Goal: Obtain resource: Obtain resource

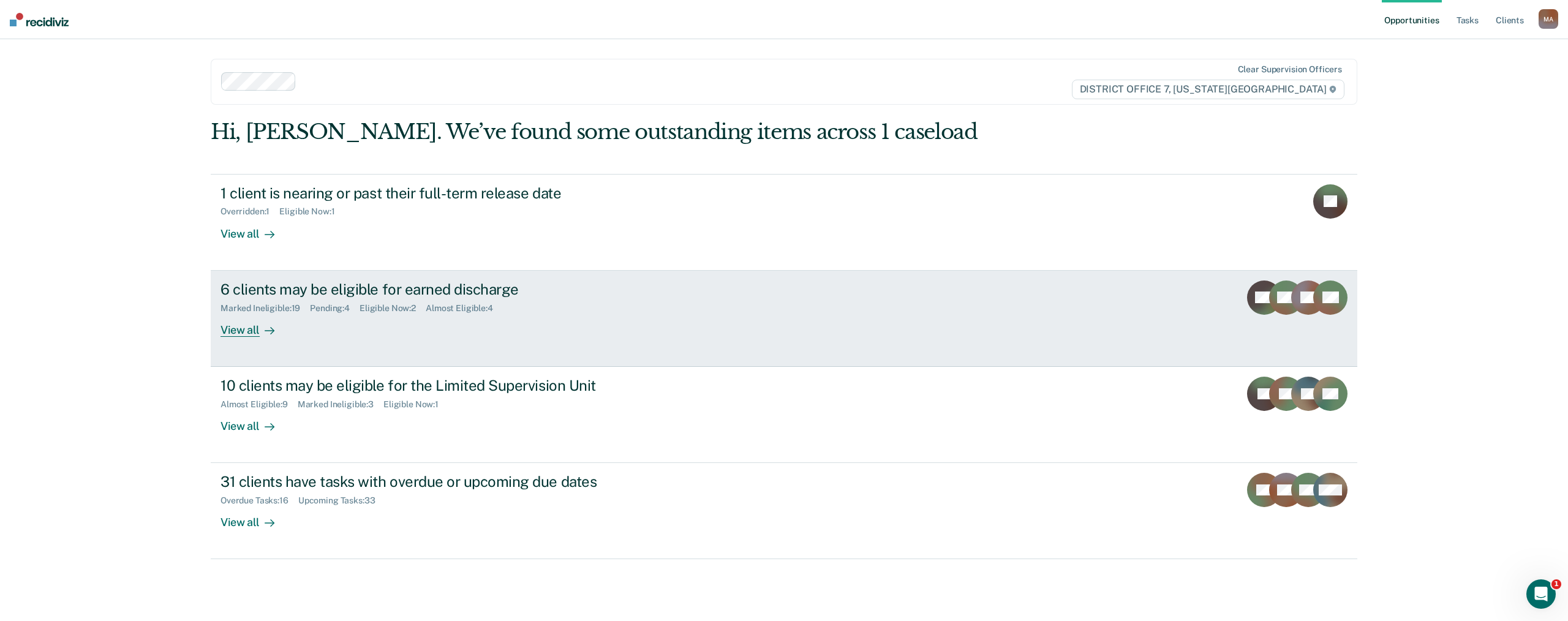
click at [246, 317] on div "View all" at bounding box center [255, 324] width 68 height 24
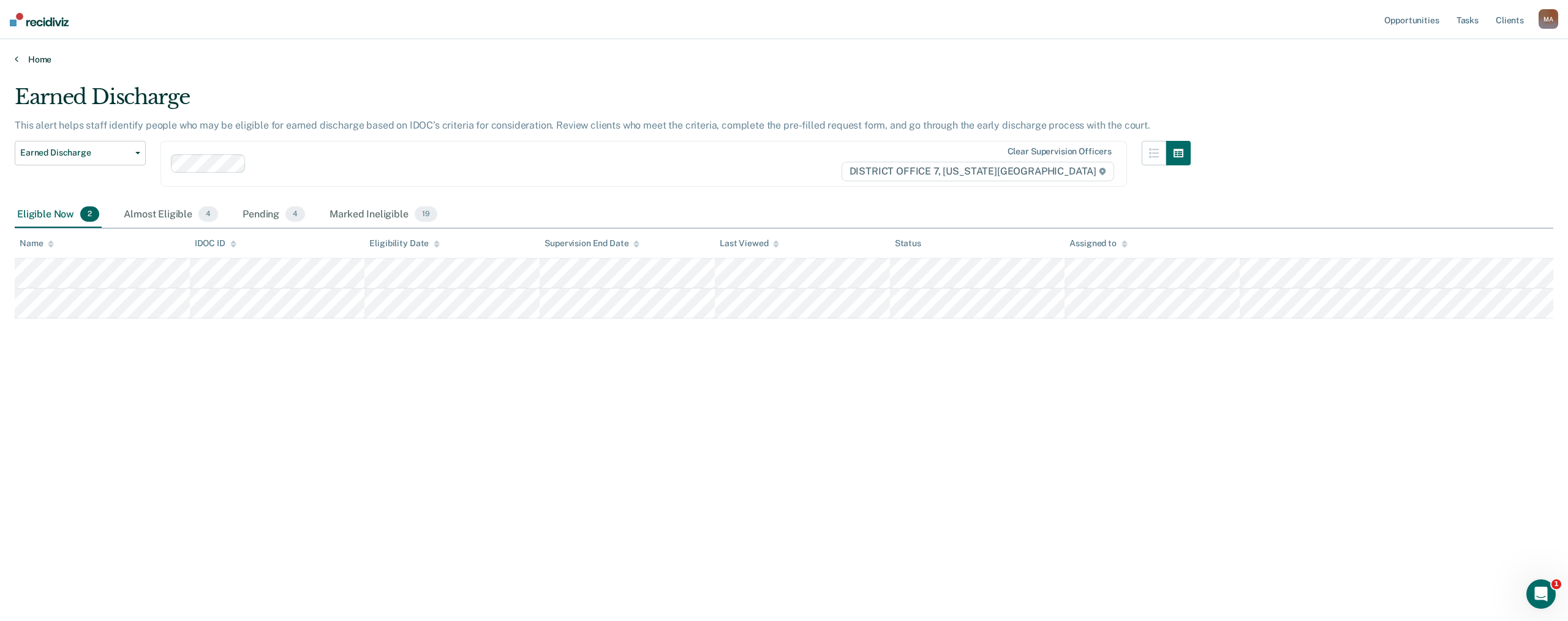
click at [32, 62] on link "Home" at bounding box center [784, 59] width 1539 height 11
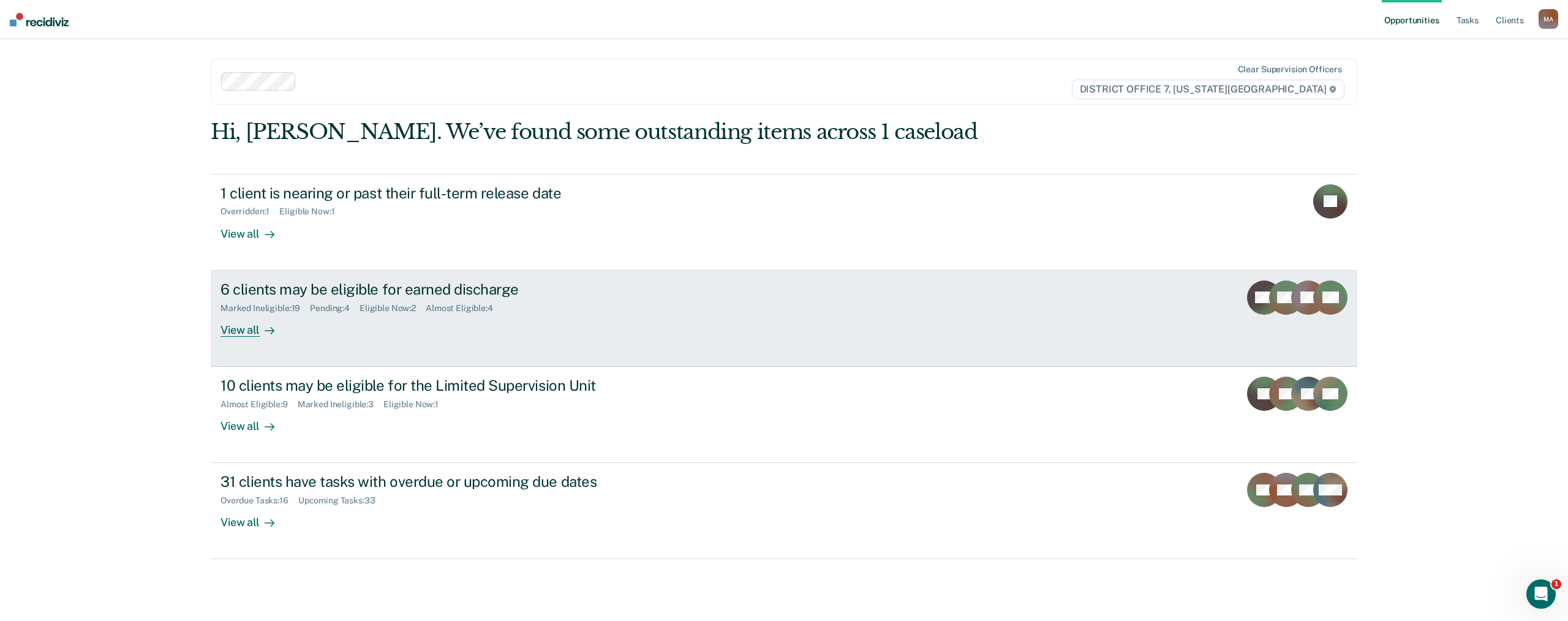
click at [262, 323] on div at bounding box center [267, 330] width 15 height 14
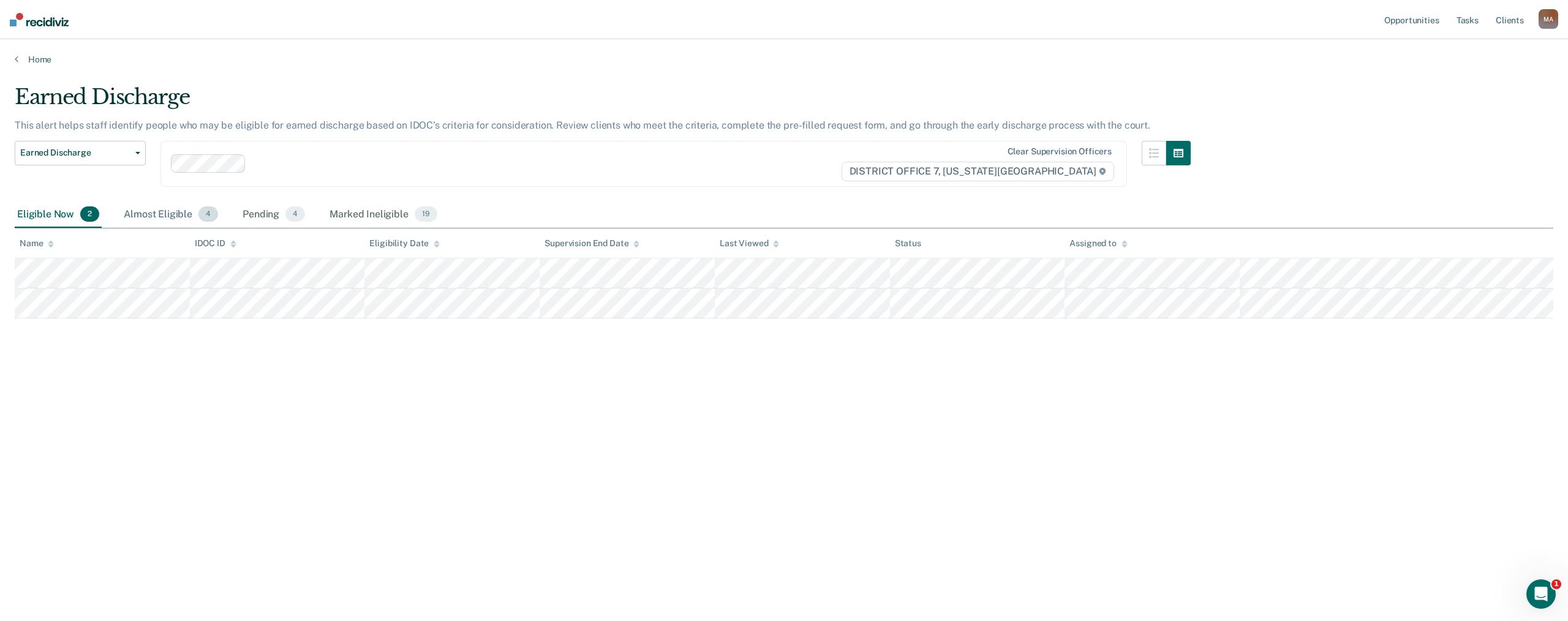
click at [154, 213] on div "Almost Eligible 4" at bounding box center [171, 215] width 99 height 27
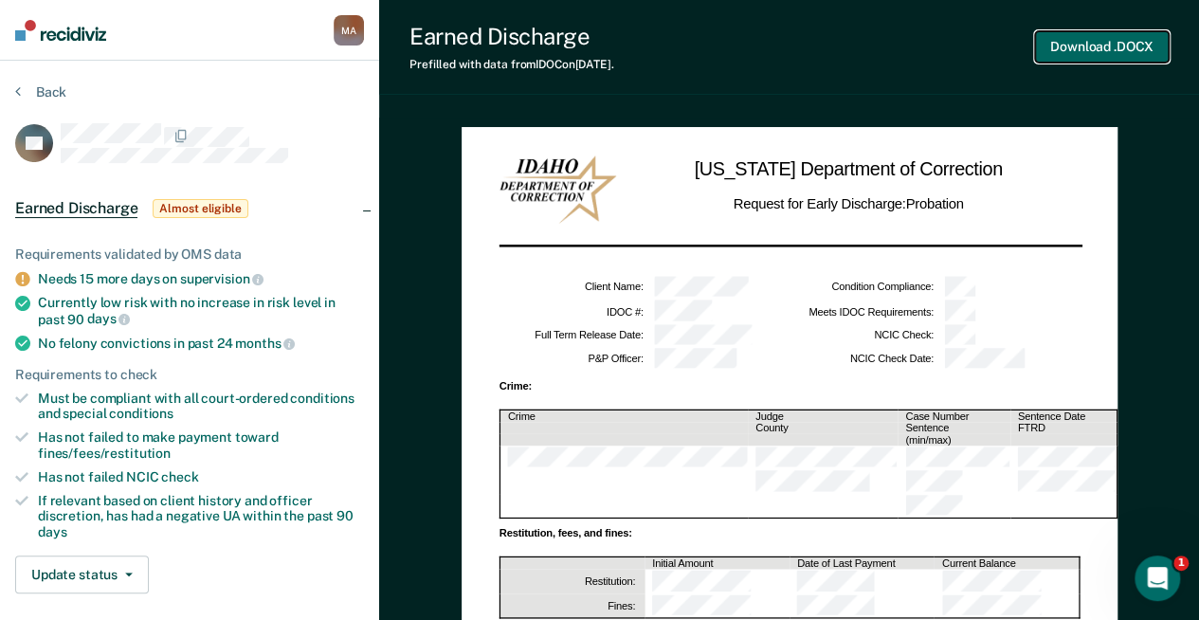
click at [1090, 44] on button "Download .DOCX" at bounding box center [1102, 46] width 134 height 31
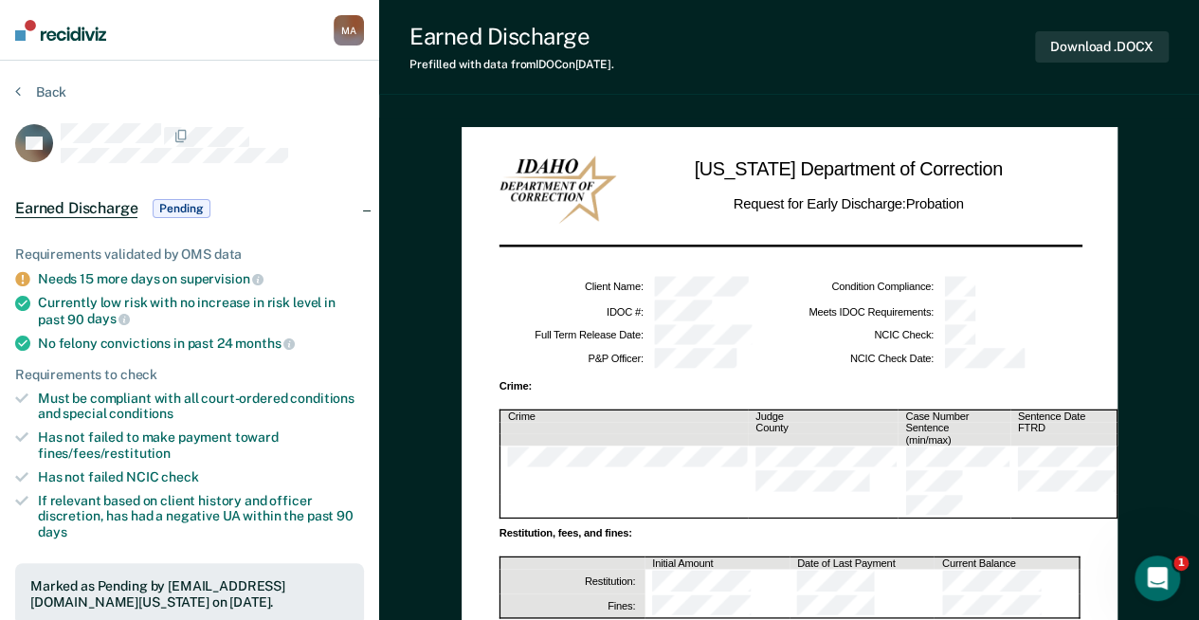
click at [24, 97] on button "Back" at bounding box center [40, 91] width 51 height 17
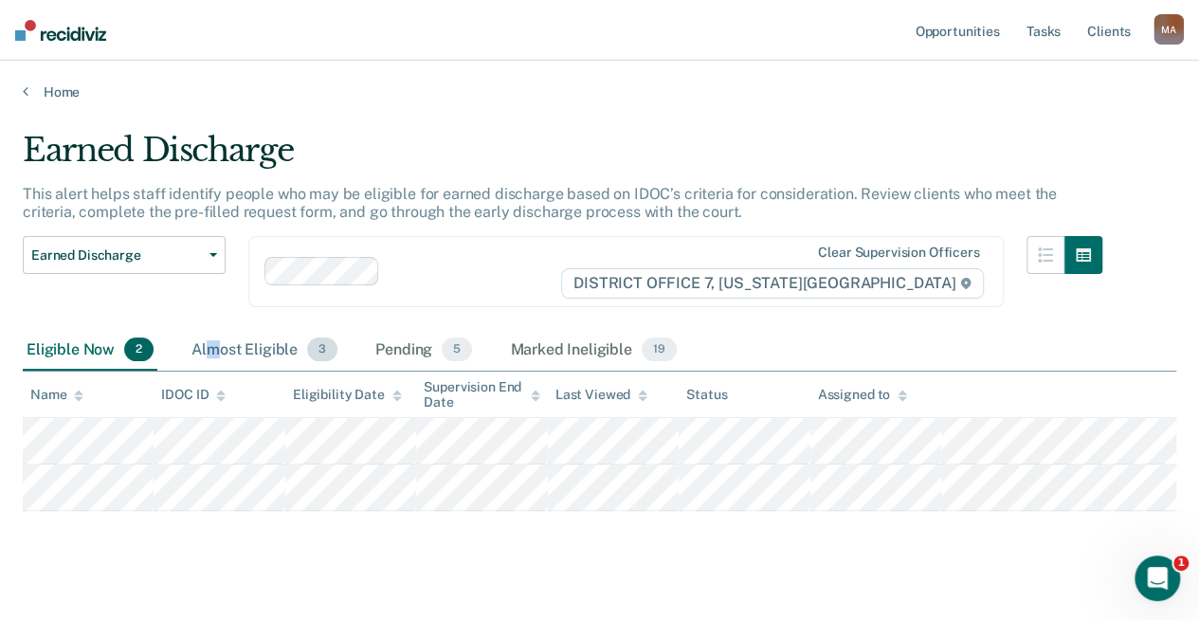
click at [212, 345] on div "Almost Eligible 3" at bounding box center [265, 351] width 154 height 42
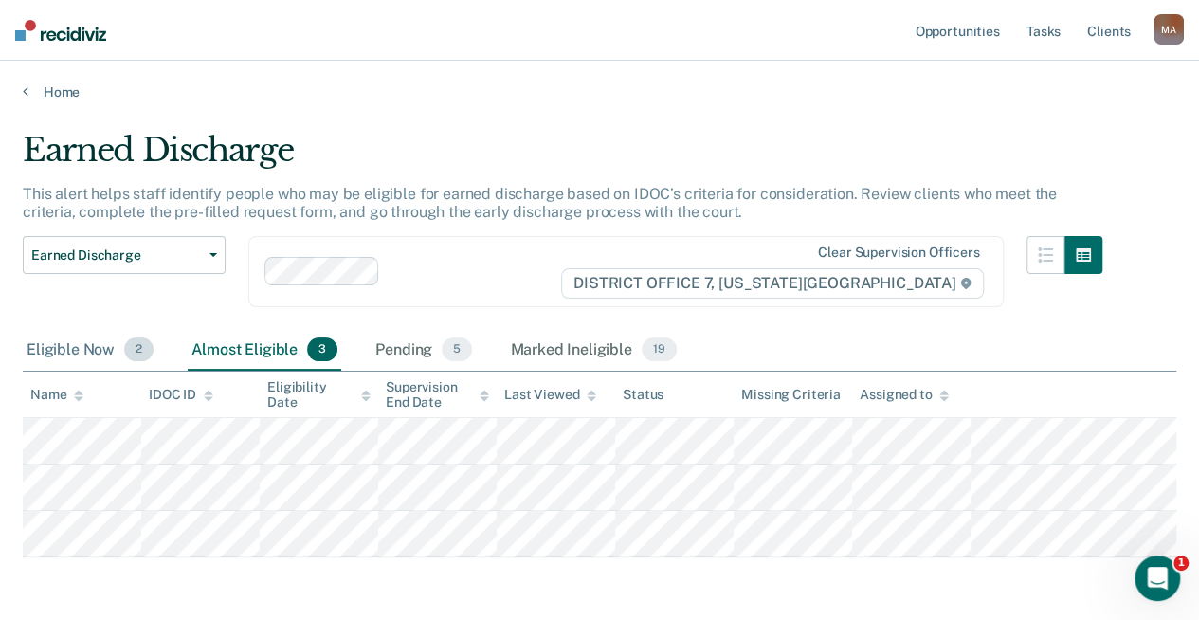
click at [83, 353] on div "Eligible Now 2" at bounding box center [90, 351] width 135 height 42
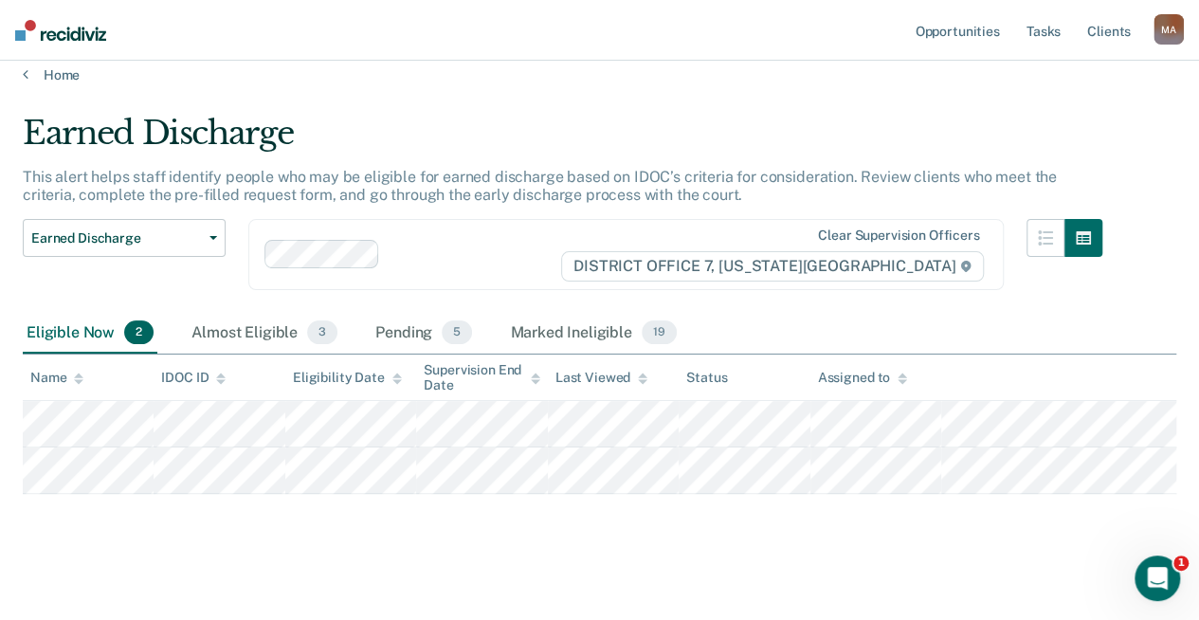
scroll to position [27, 0]
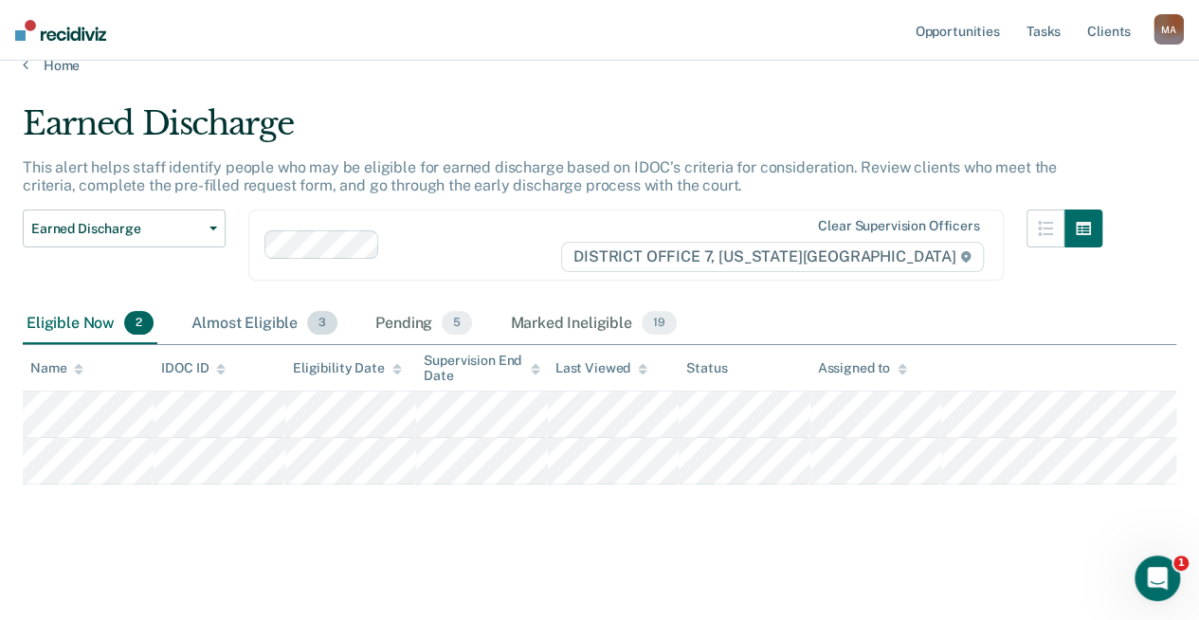
click at [262, 316] on div "Almost Eligible 3" at bounding box center [265, 324] width 154 height 42
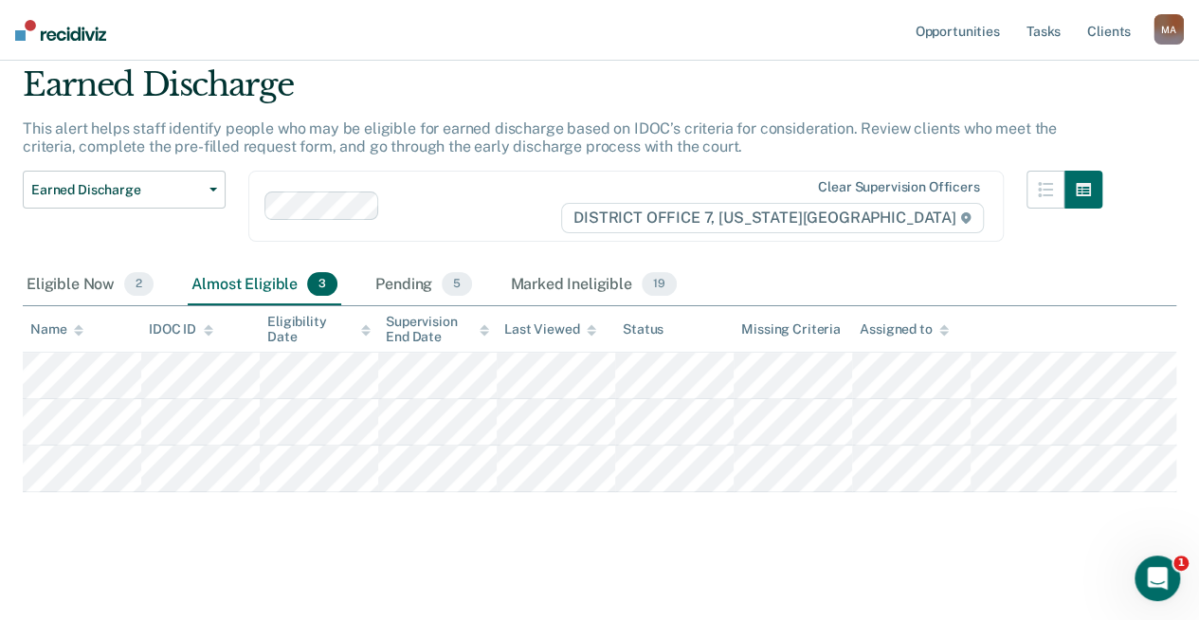
scroll to position [101, 0]
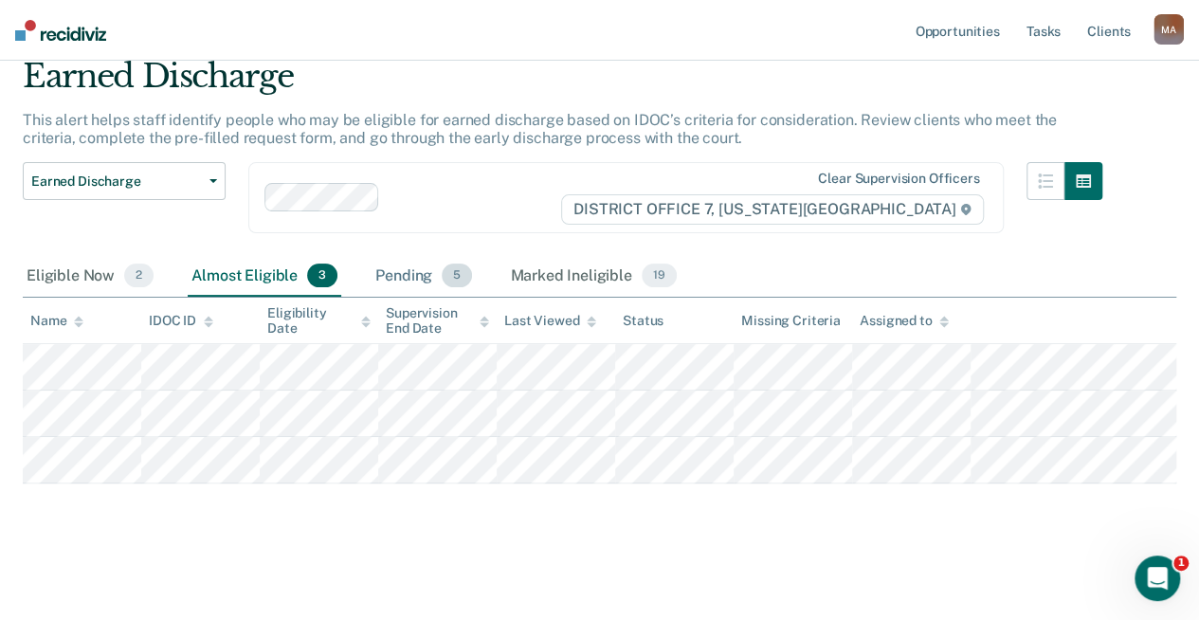
click at [396, 256] on div "Pending 5" at bounding box center [424, 277] width 104 height 42
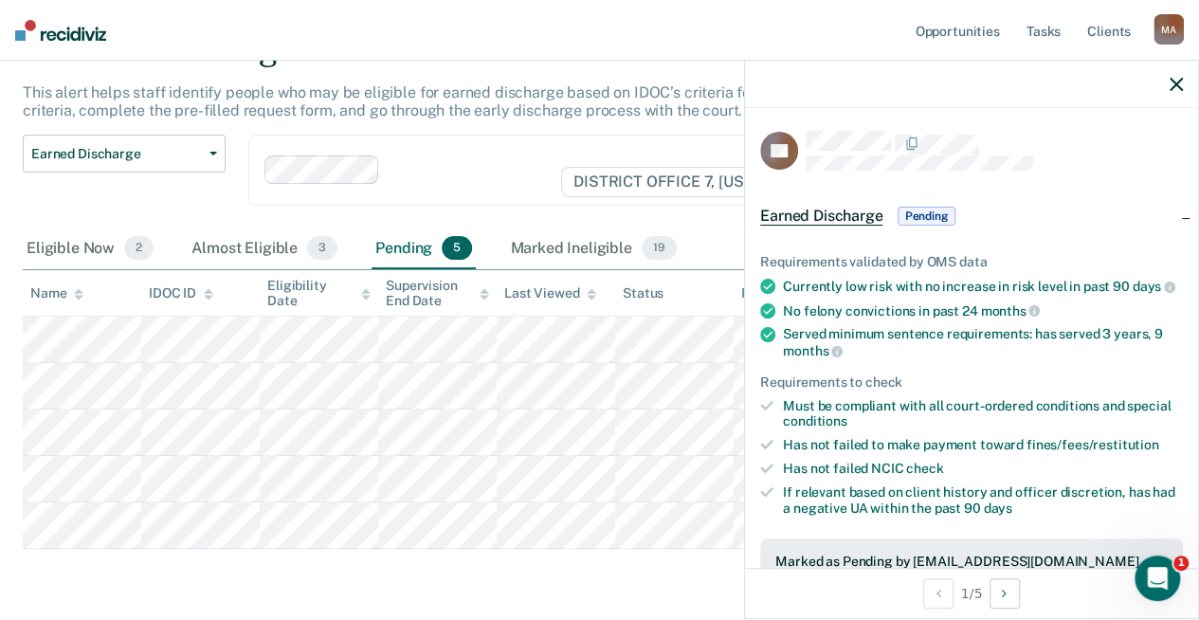
click at [923, 212] on span "Pending" at bounding box center [926, 216] width 57 height 19
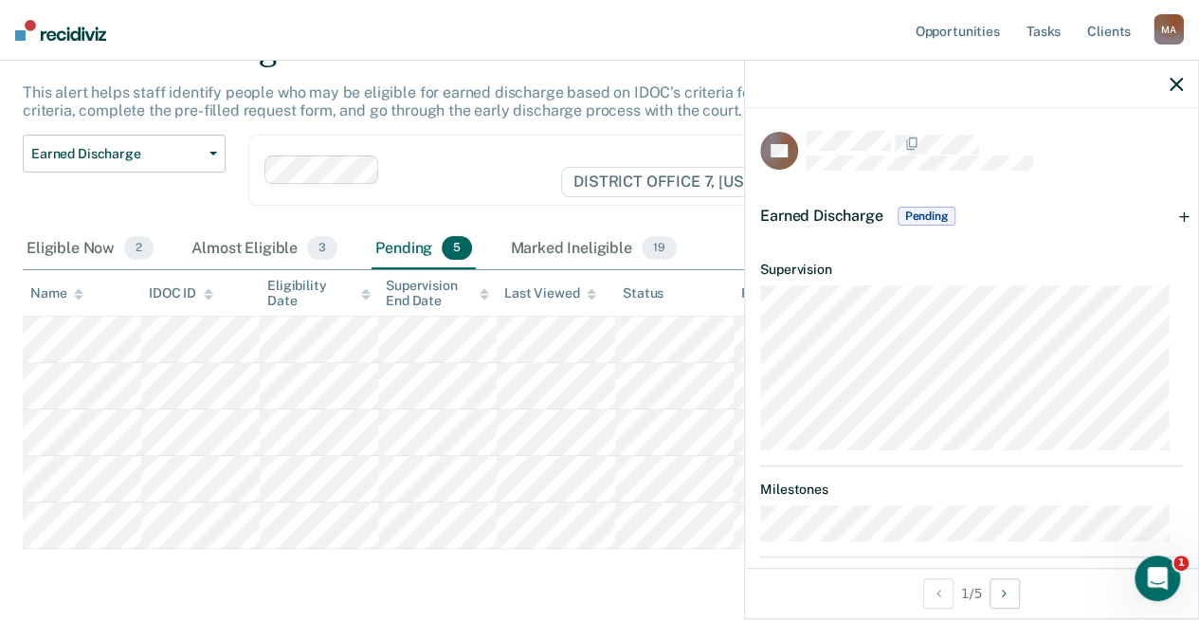
click at [923, 213] on span "Pending" at bounding box center [926, 216] width 57 height 19
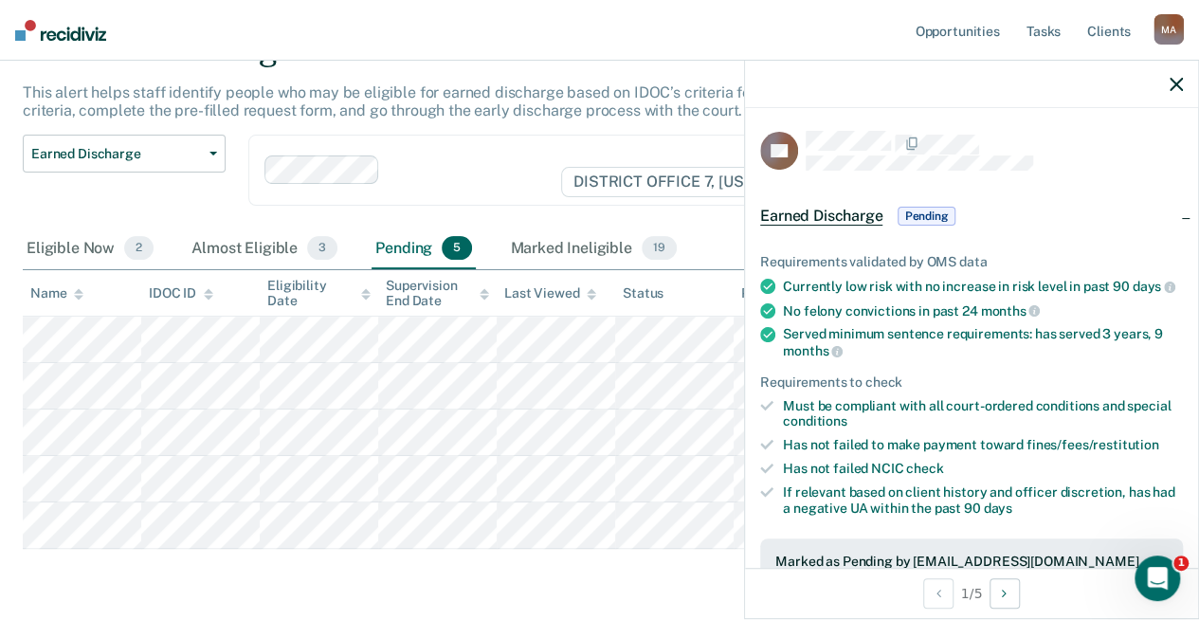
scroll to position [190, 0]
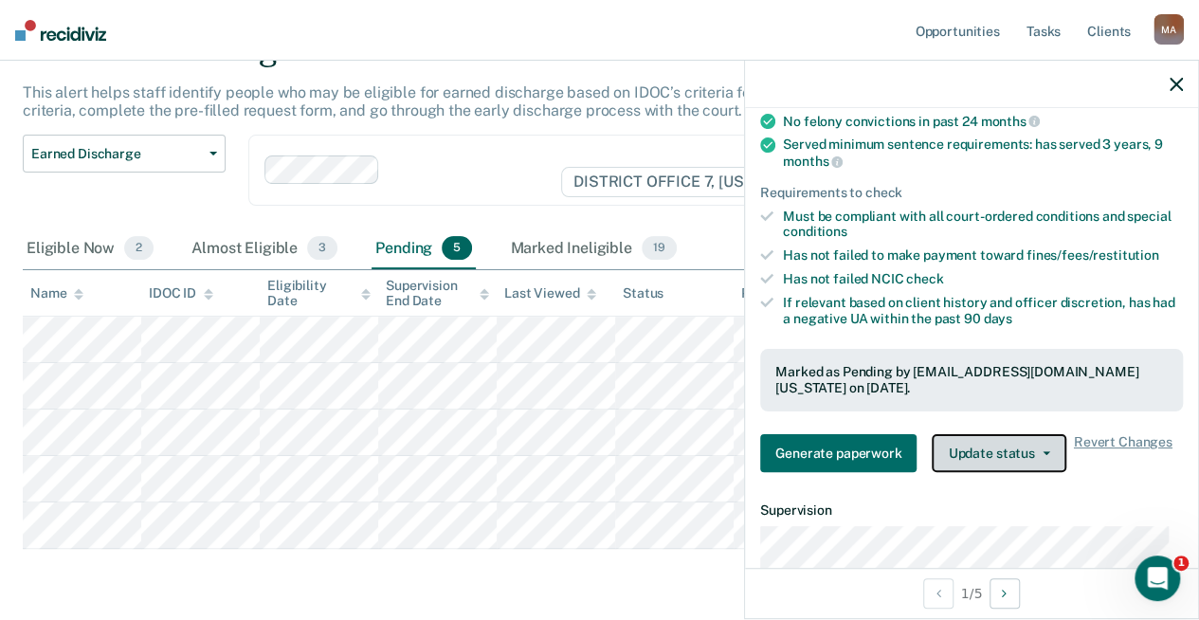
click at [1026, 461] on button "Update status" at bounding box center [999, 453] width 134 height 38
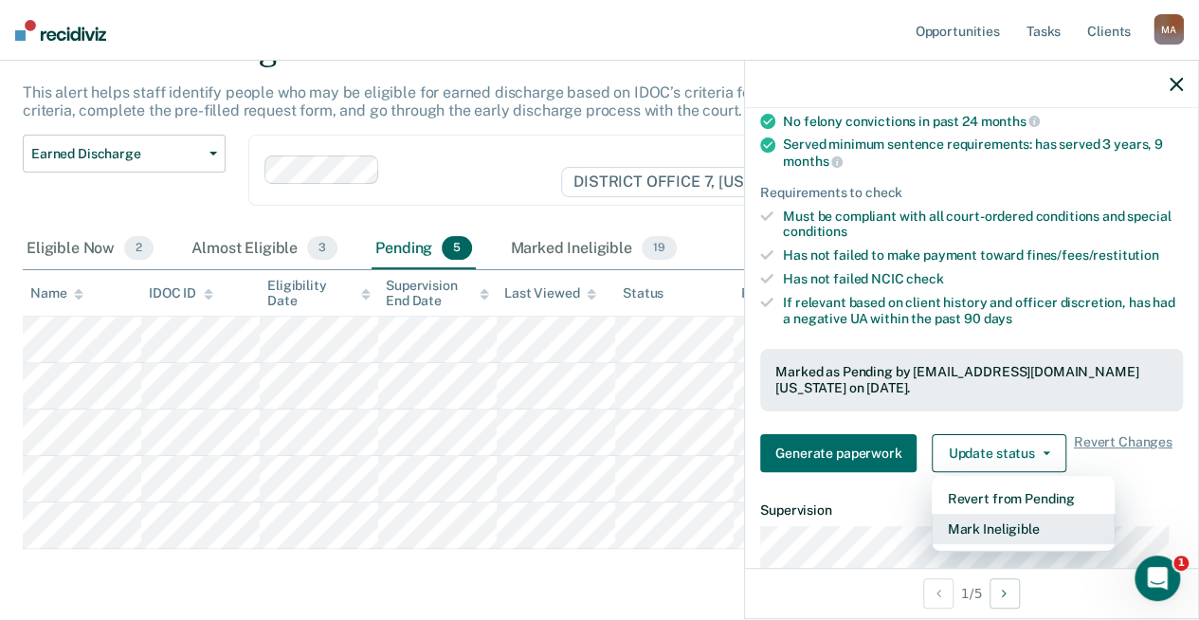
click at [1019, 533] on button "Mark Ineligible" at bounding box center [1023, 529] width 183 height 30
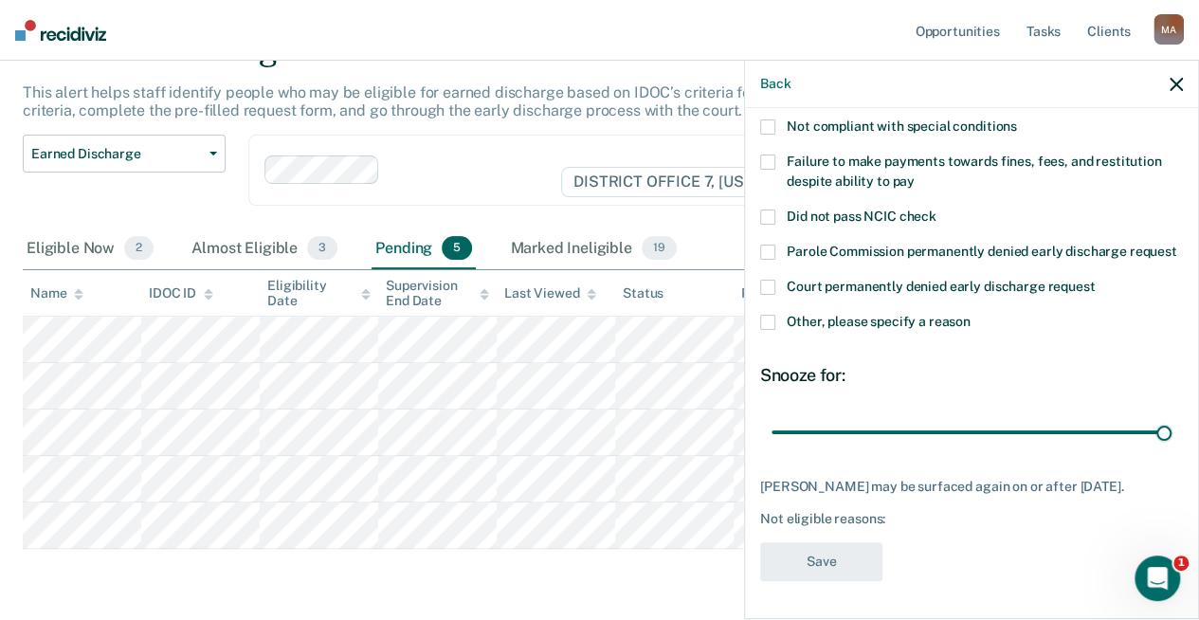
drag, startPoint x: 905, startPoint y: 432, endPoint x: 1171, endPoint y: 446, distance: 266.8
type input "90"
click at [1170, 446] on input "range" at bounding box center [972, 431] width 400 height 33
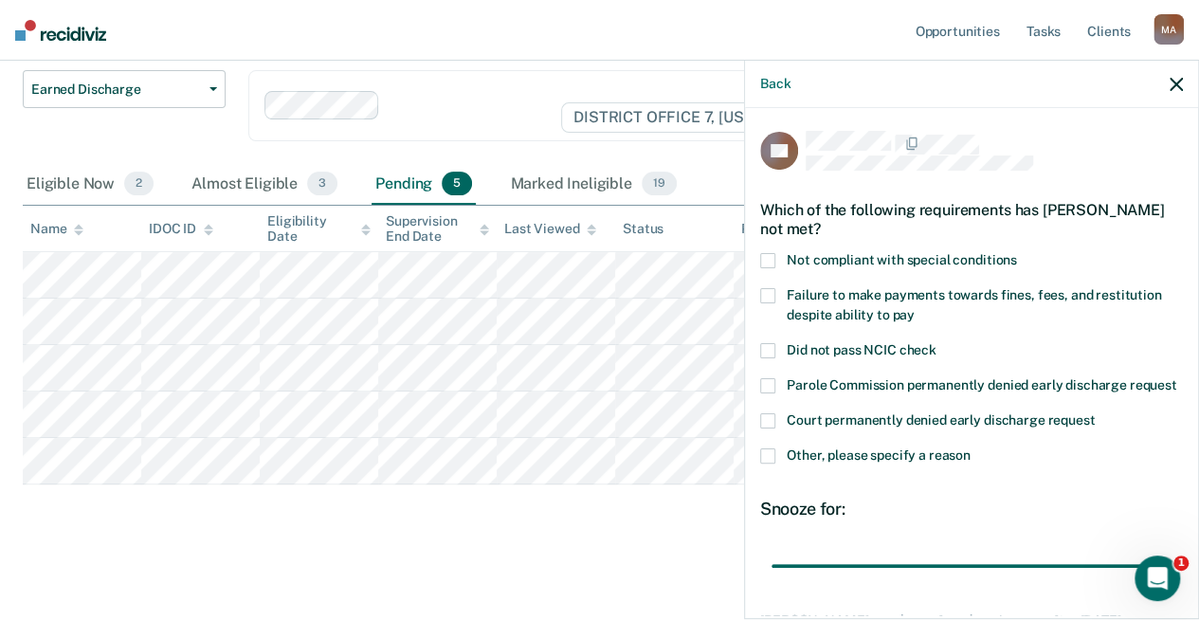
scroll to position [0, 0]
click at [777, 468] on label "Other, please specify a reason" at bounding box center [971, 458] width 423 height 20
click at [971, 448] on input "Other, please specify a reason" at bounding box center [971, 448] width 0 height 0
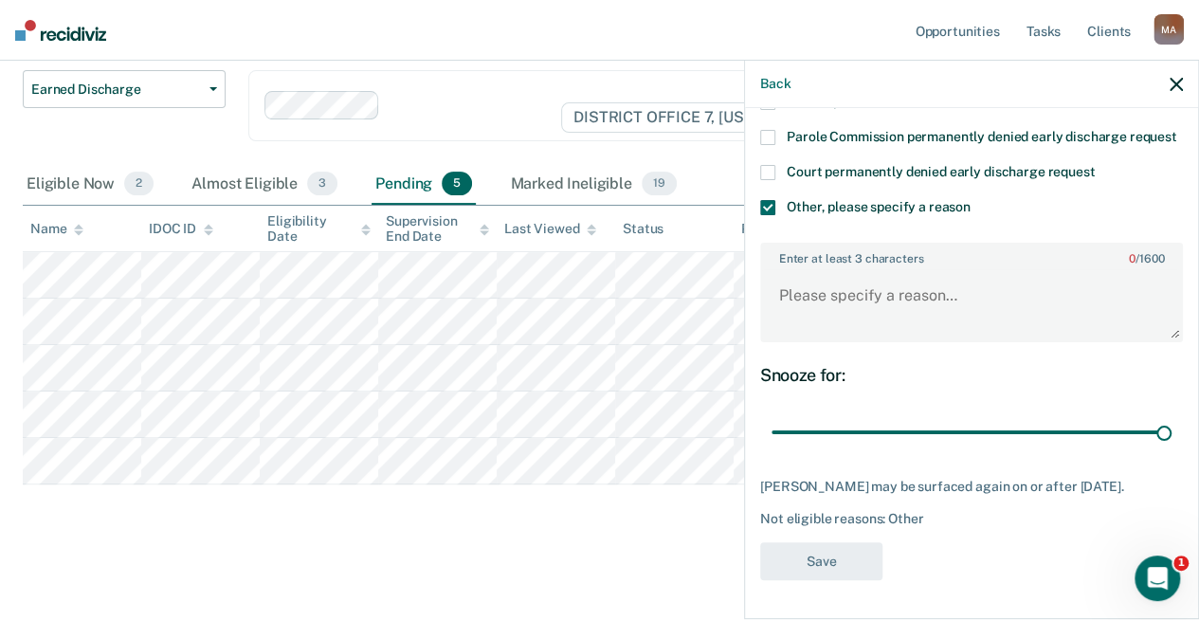
scroll to position [264, 0]
click at [859, 293] on textarea "Enter at least 3 characters 0 / 1600" at bounding box center [971, 304] width 419 height 70
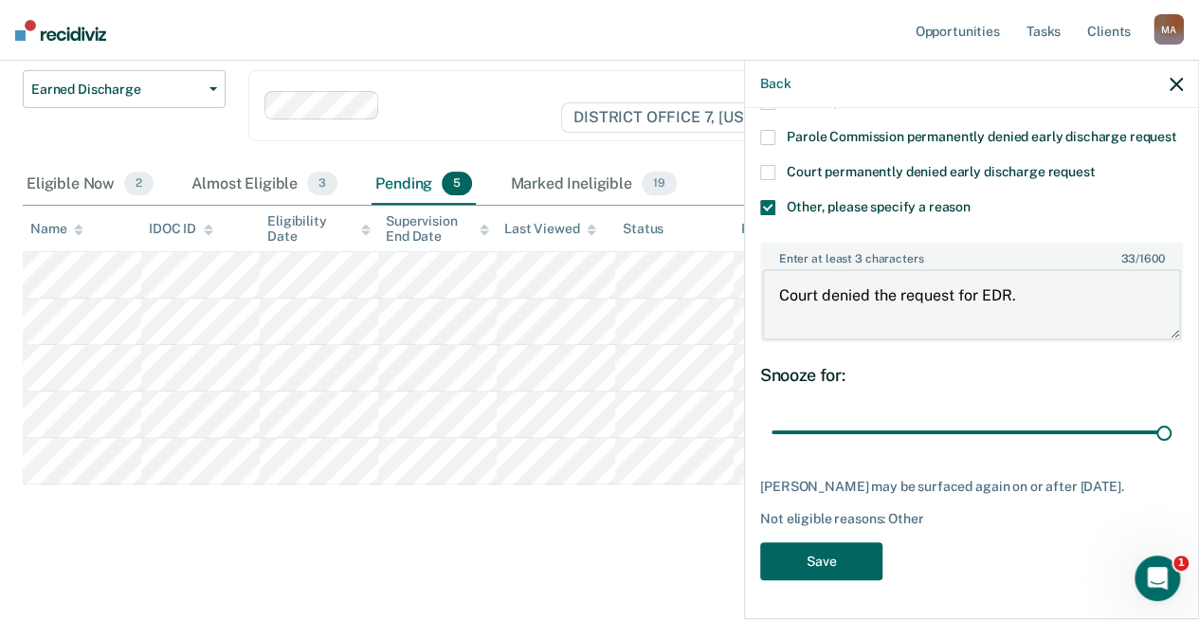
type textarea "Court denied the request for EDR."
click at [831, 555] on button "Save" at bounding box center [821, 561] width 122 height 39
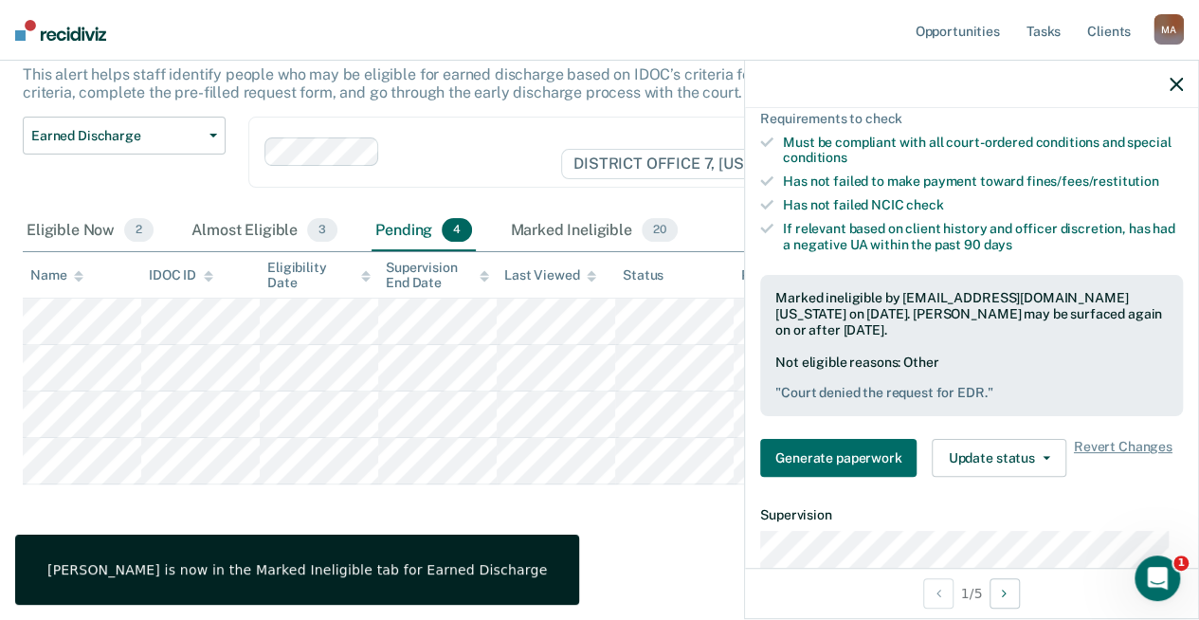
click at [547, 513] on div "Earned Discharge This alert helps staff identify people who may be eligible for…" at bounding box center [600, 275] width 1154 height 528
click at [1174, 80] on icon "button" at bounding box center [1176, 84] width 13 height 13
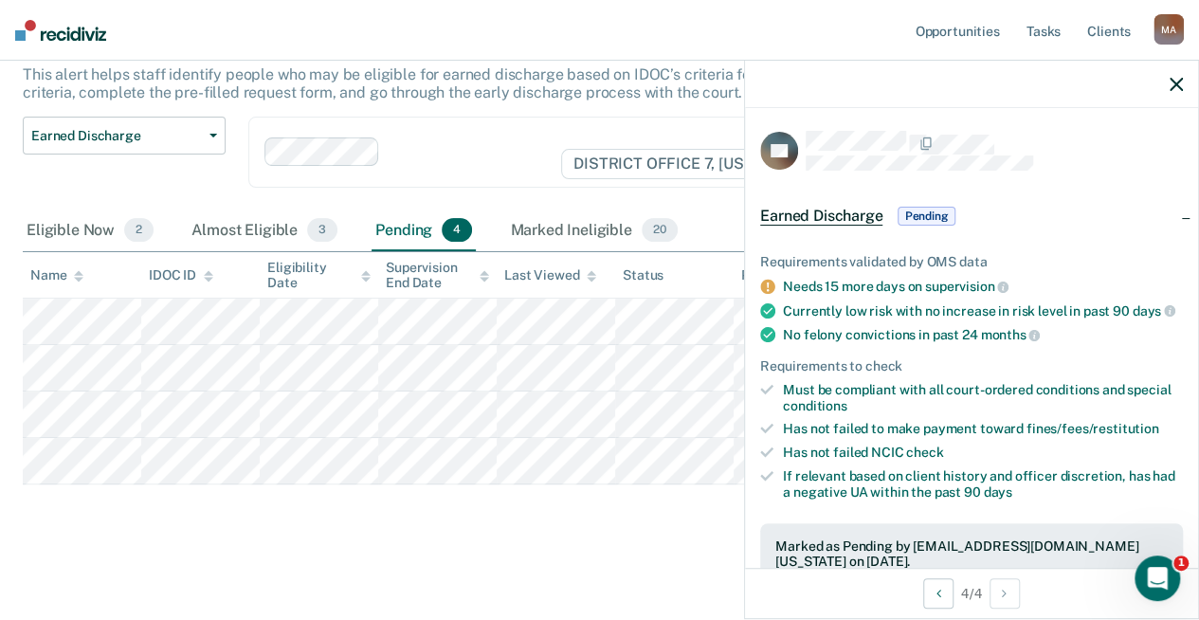
click at [935, 216] on span "Pending" at bounding box center [926, 216] width 57 height 19
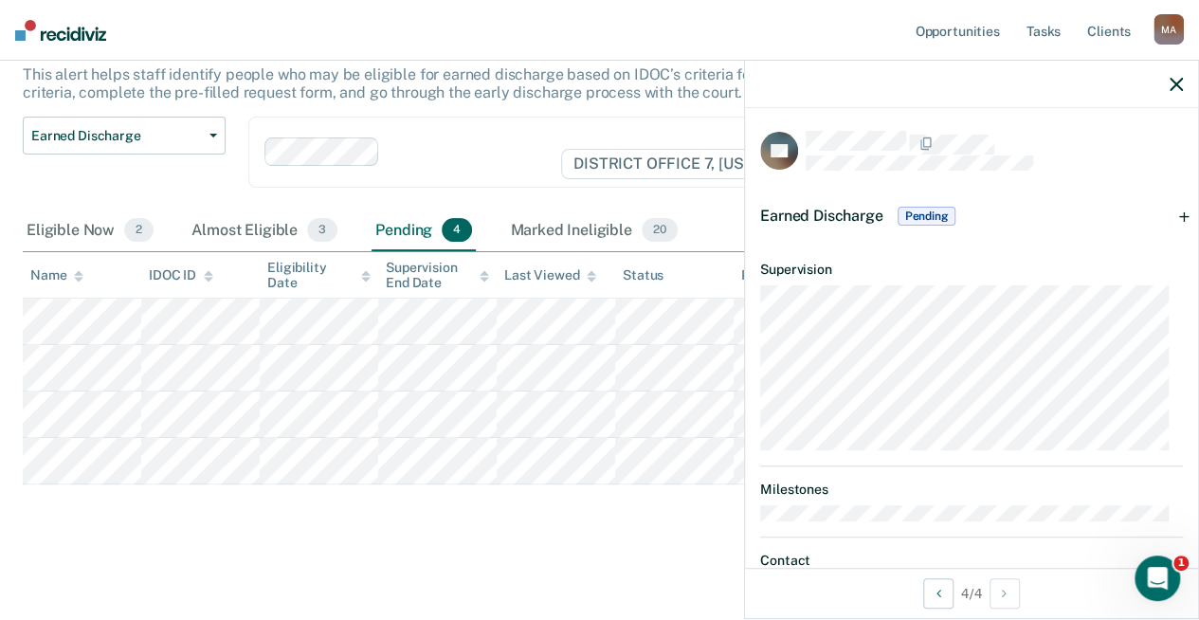
click at [935, 216] on span "Pending" at bounding box center [926, 216] width 57 height 19
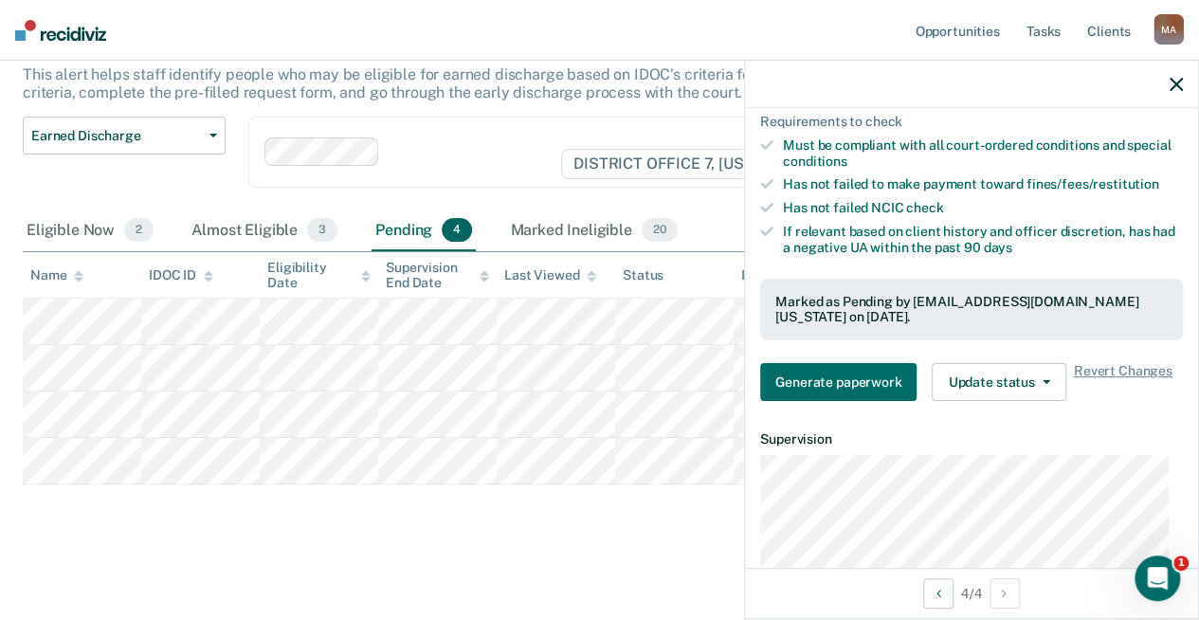
scroll to position [284, 0]
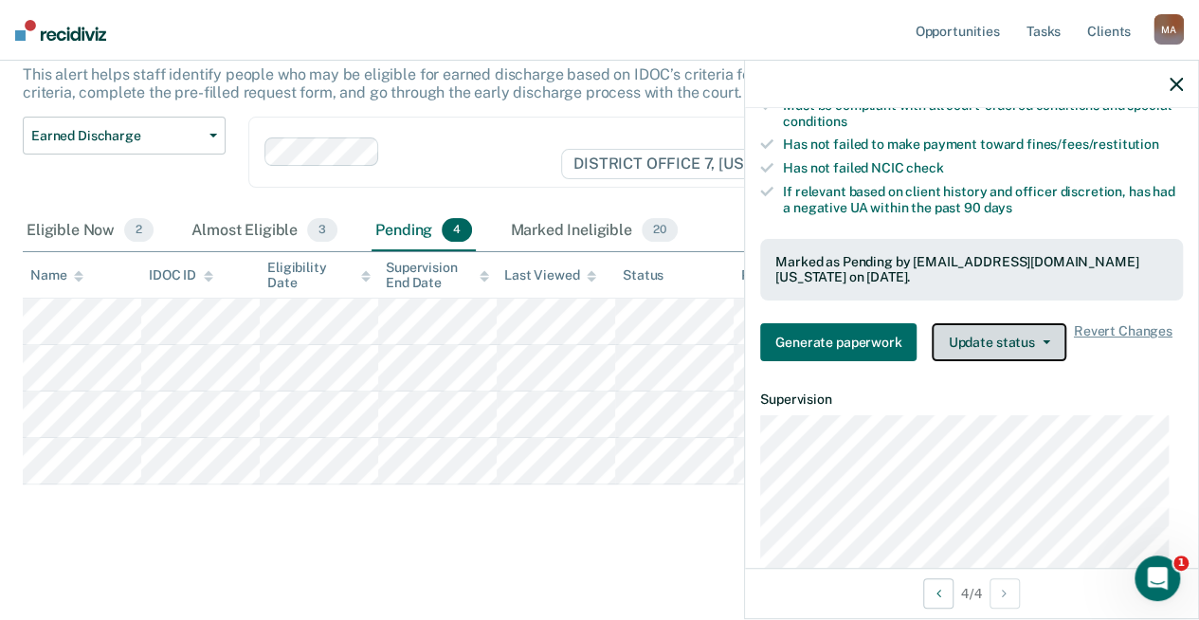
click at [1018, 348] on button "Update status" at bounding box center [999, 342] width 134 height 38
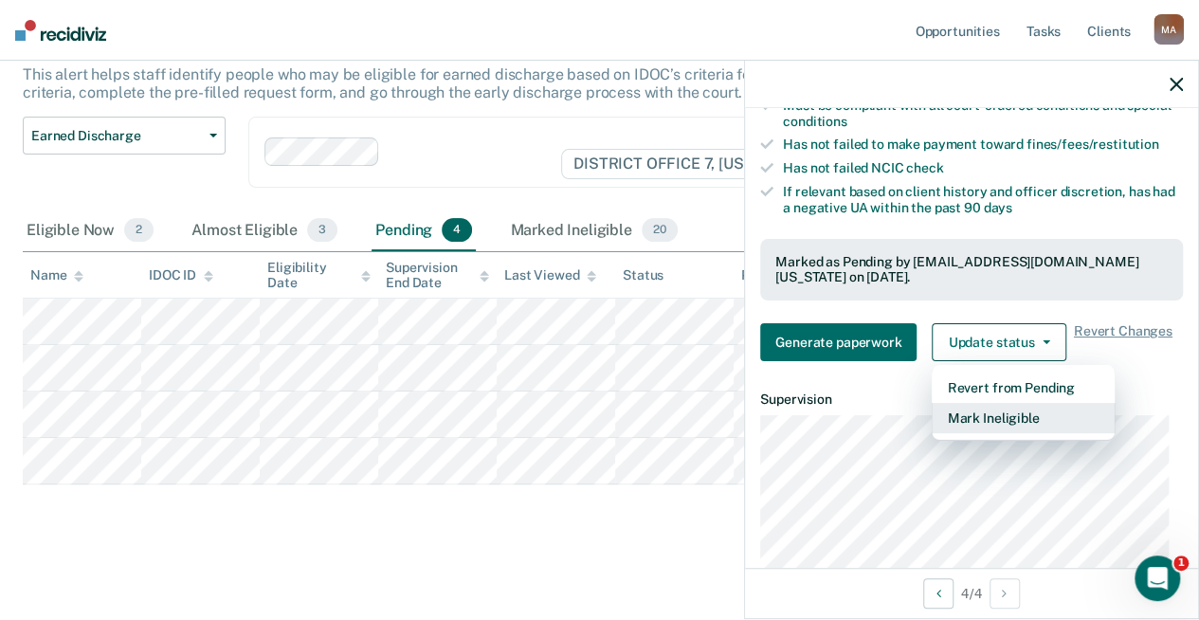
click at [983, 428] on button "Mark Ineligible" at bounding box center [1023, 418] width 183 height 30
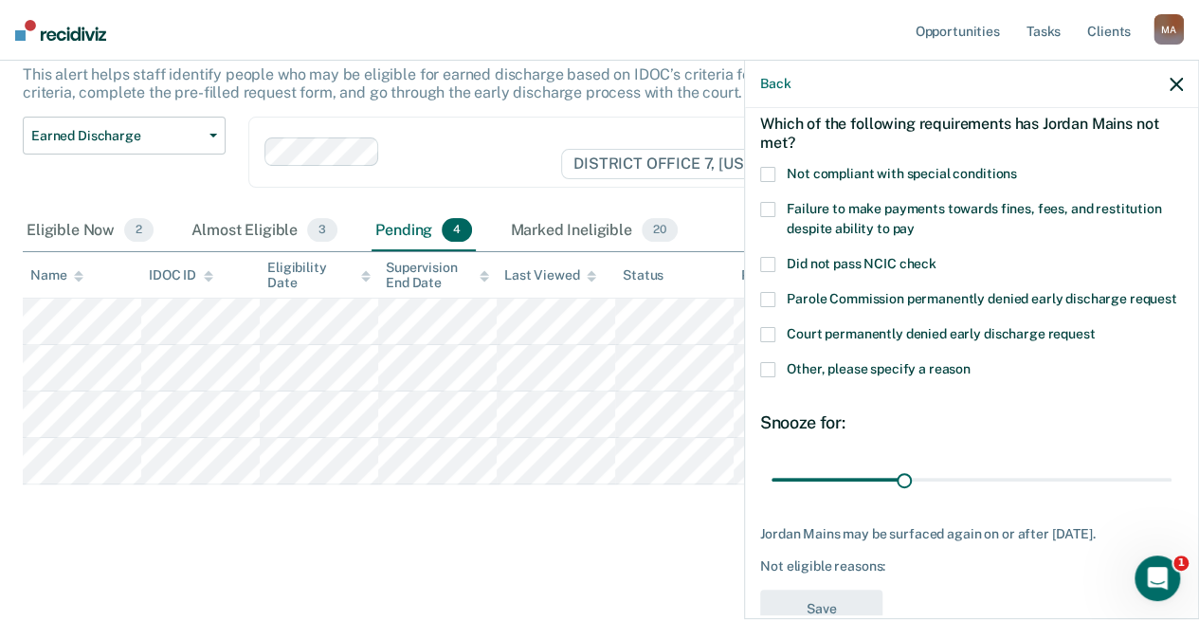
scroll to position [150, 0]
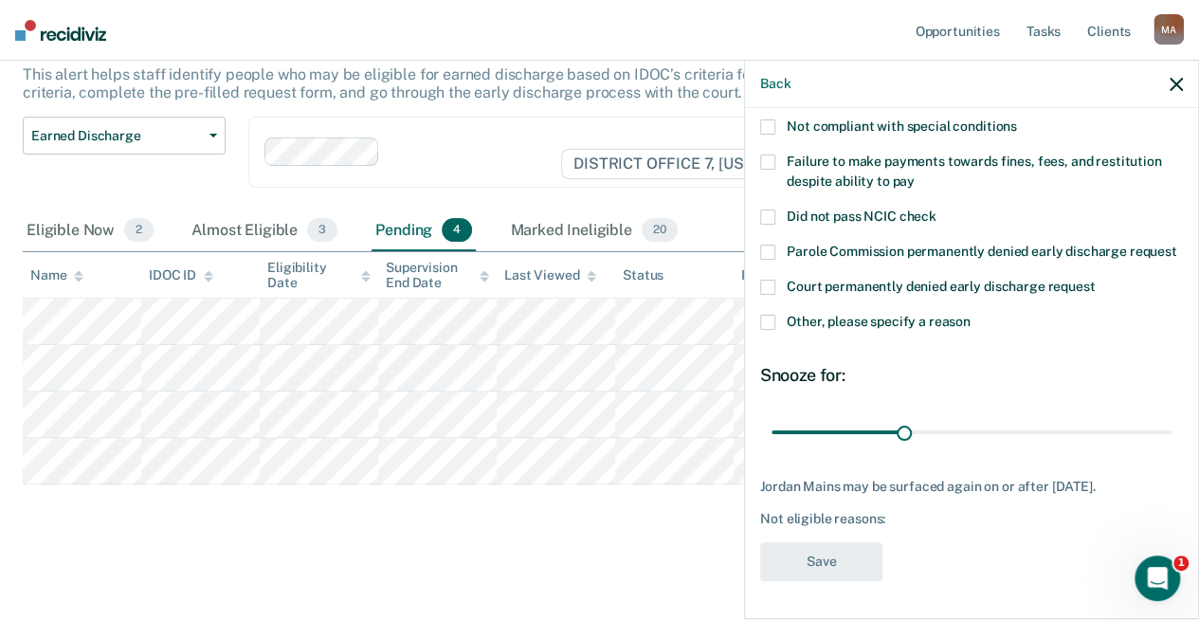
click at [771, 324] on span at bounding box center [767, 322] width 15 height 15
click at [971, 315] on input "Other, please specify a reason" at bounding box center [971, 315] width 0 height 0
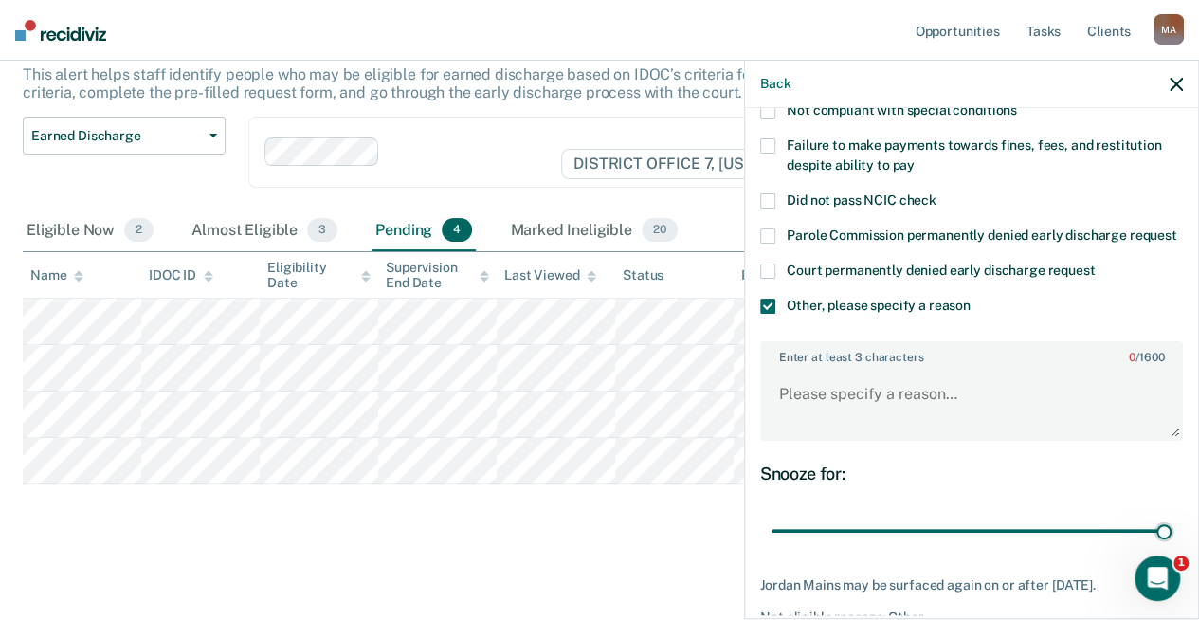
drag, startPoint x: 895, startPoint y: 549, endPoint x: 1176, endPoint y: 552, distance: 280.7
type input "90"
click at [1172, 547] on input "range" at bounding box center [972, 530] width 400 height 33
click at [933, 425] on textarea "Enter at least 3 characters 0 / 1600" at bounding box center [971, 403] width 419 height 70
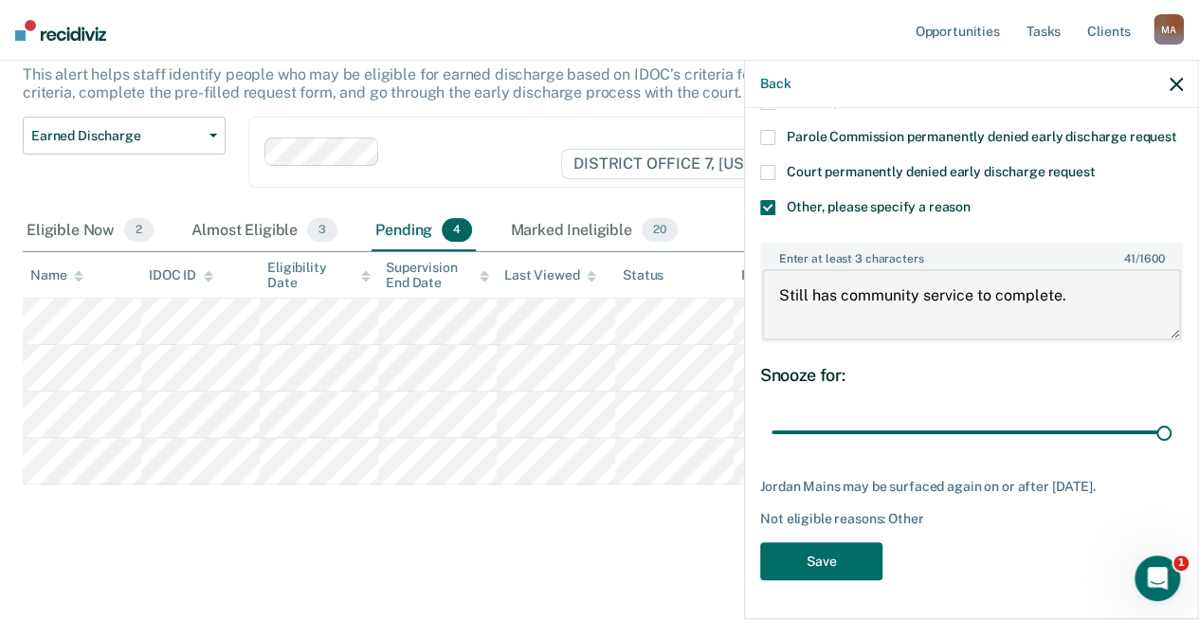
scroll to position [281, 0]
type textarea "Still has community service to complete."
click at [857, 561] on button "Save" at bounding box center [821, 561] width 122 height 39
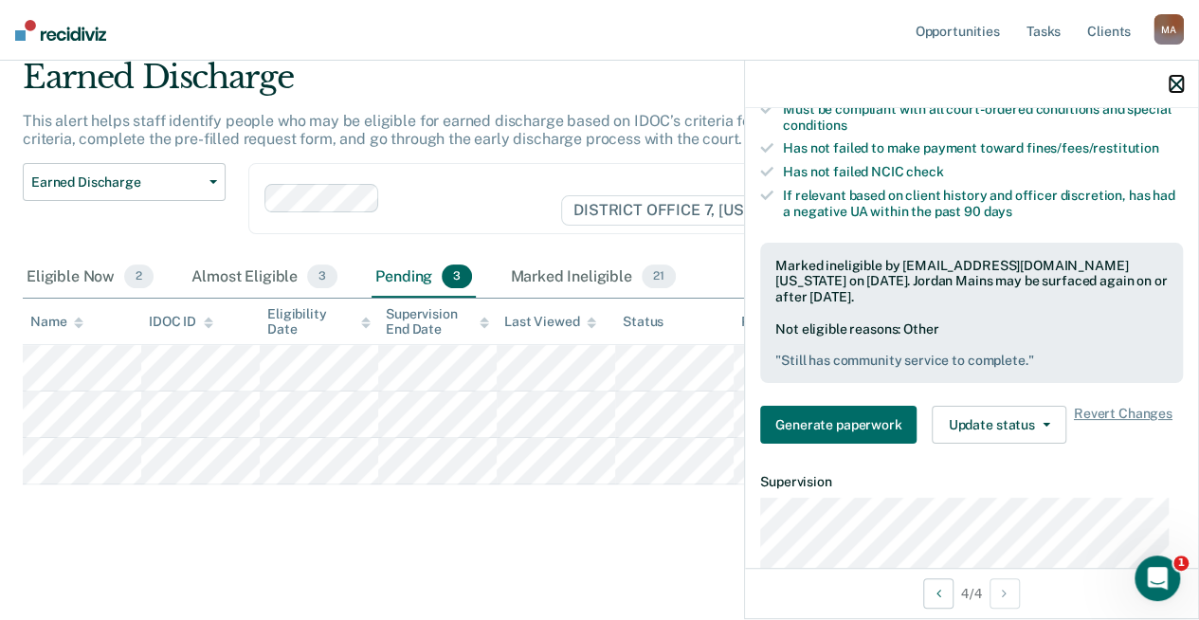
click at [1181, 91] on icon "button" at bounding box center [1176, 84] width 13 height 13
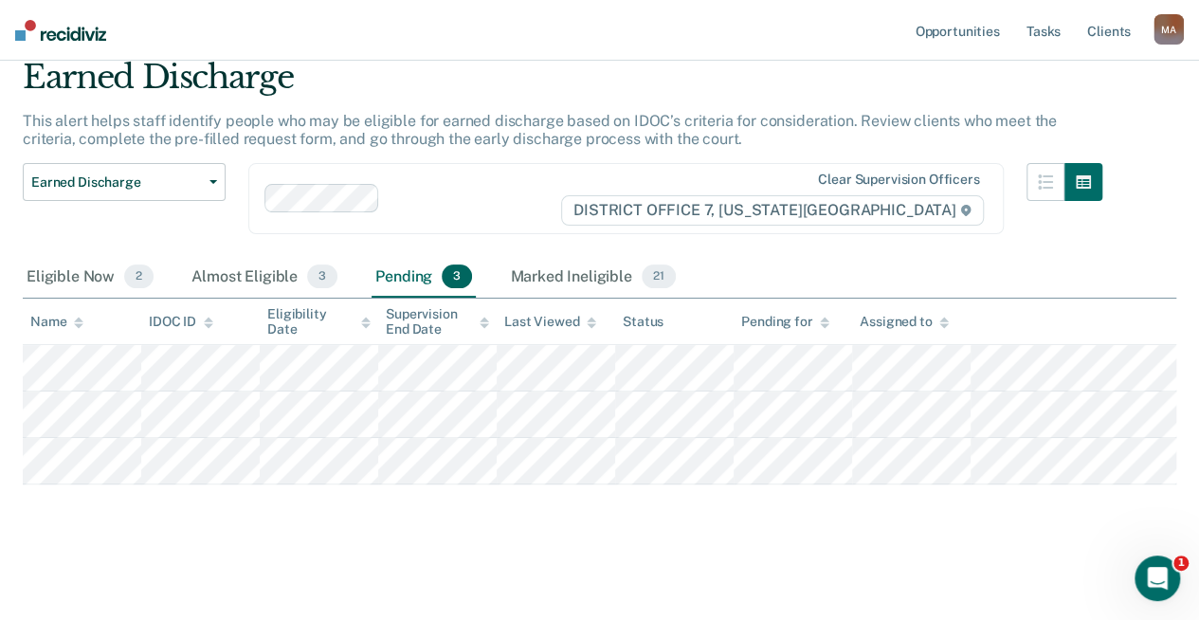
click at [192, 535] on div "Earned Discharge This alert helps staff identify people who may be eligible for…" at bounding box center [600, 299] width 1154 height 482
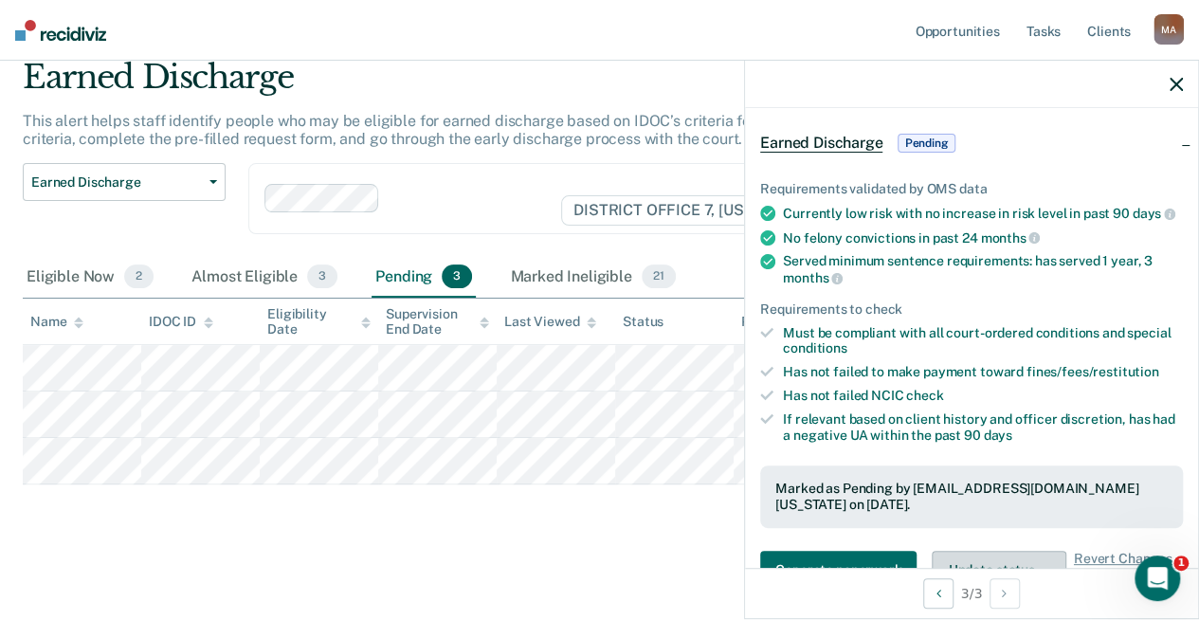
scroll to position [284, 0]
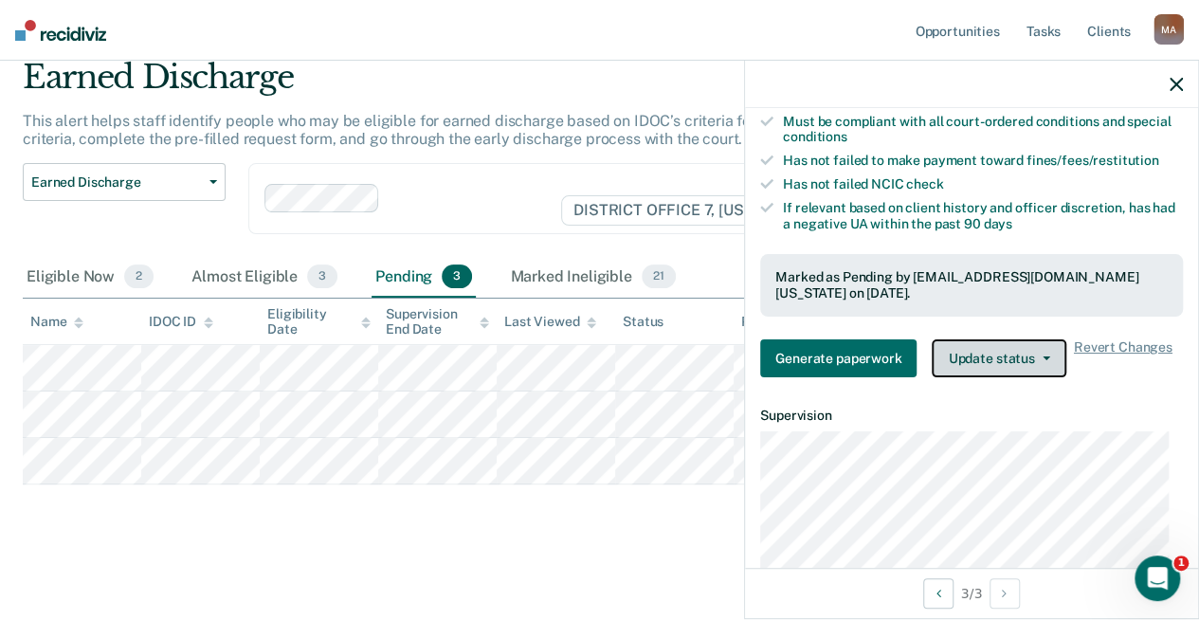
click at [994, 374] on button "Update status" at bounding box center [999, 358] width 134 height 38
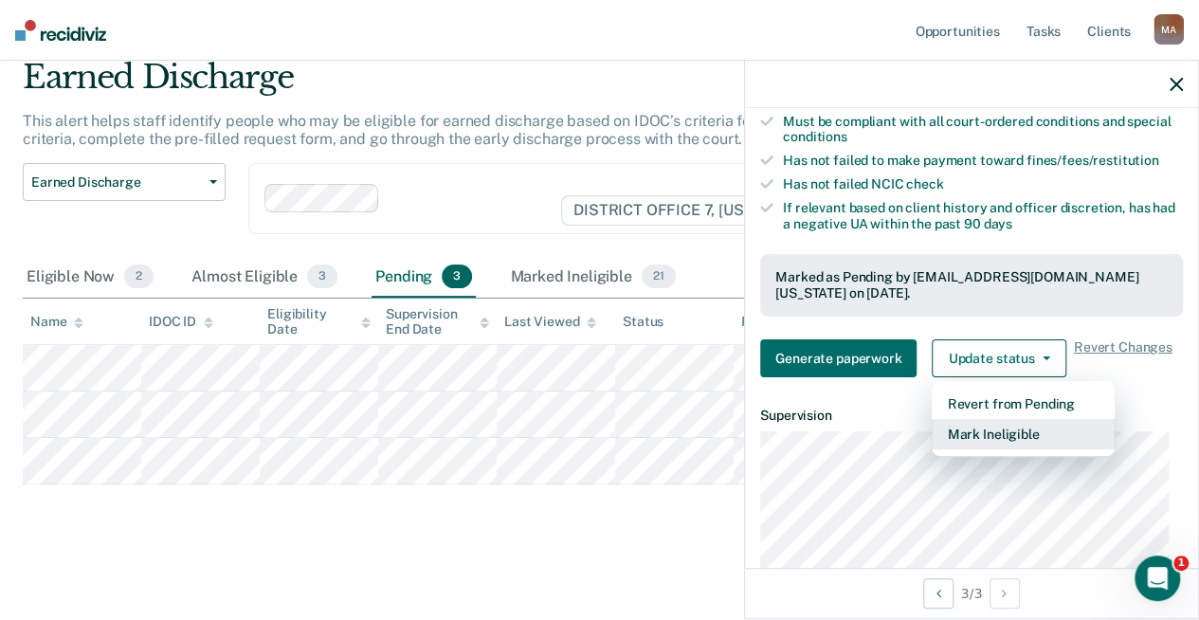
click at [992, 435] on button "Mark Ineligible" at bounding box center [1023, 434] width 183 height 30
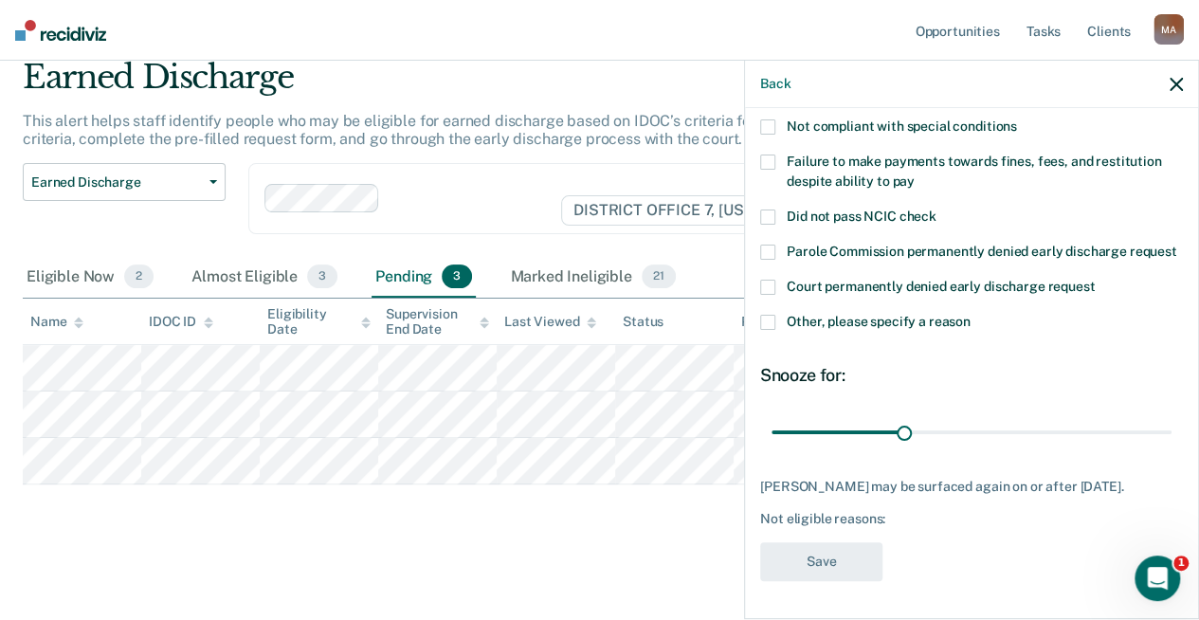
click at [779, 315] on label "Other, please specify a reason" at bounding box center [971, 325] width 423 height 20
click at [971, 315] on input "Other, please specify a reason" at bounding box center [971, 315] width 0 height 0
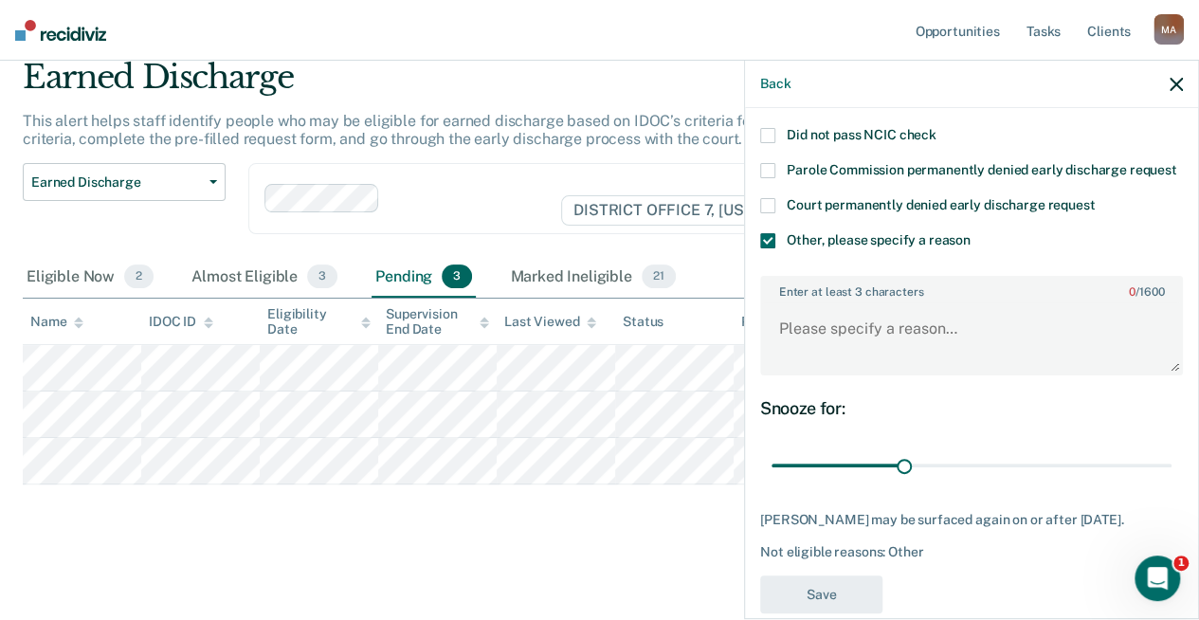
scroll to position [281, 0]
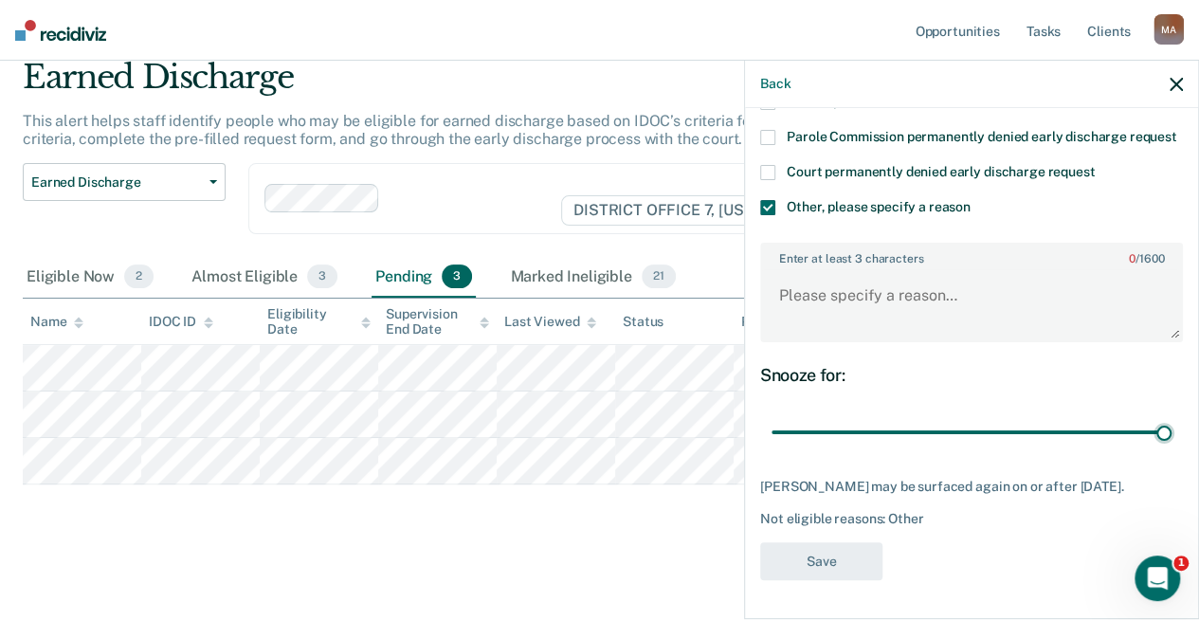
drag, startPoint x: 902, startPoint y: 416, endPoint x: 1172, endPoint y: 427, distance: 270.4
type input "90"
click at [1170, 427] on input "range" at bounding box center [972, 431] width 400 height 33
click at [891, 281] on textarea "Enter at least 3 characters 0 / 1600" at bounding box center [971, 304] width 419 height 70
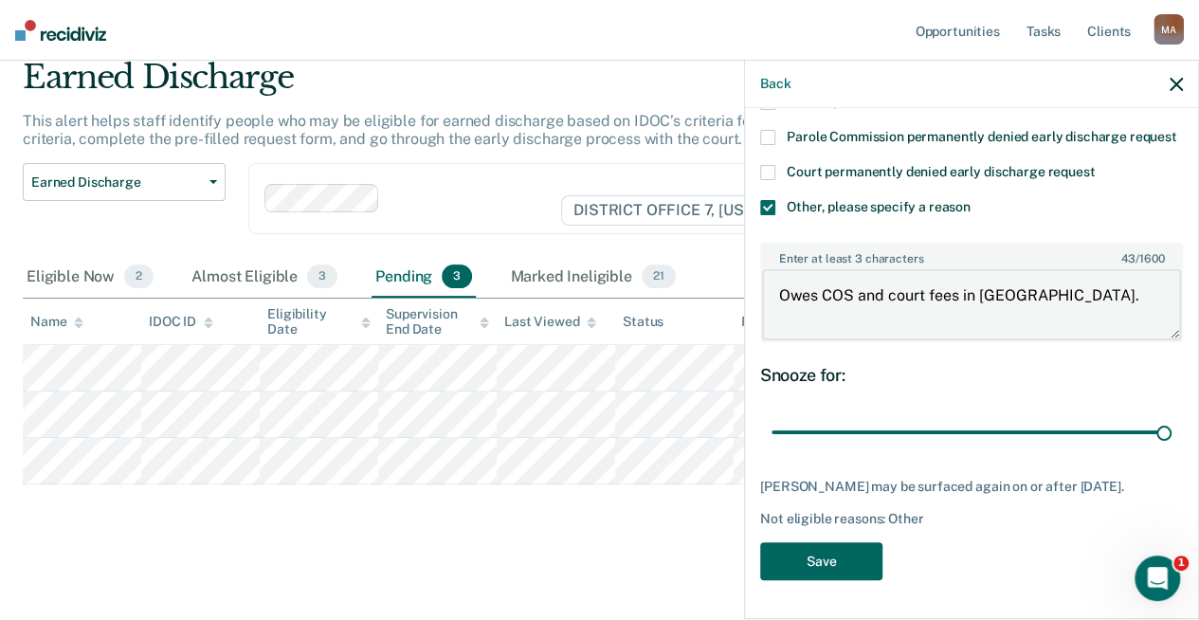
type textarea "Owes COS and court fees in [GEOGRAPHIC_DATA]."
click at [823, 567] on button "Save" at bounding box center [821, 561] width 122 height 39
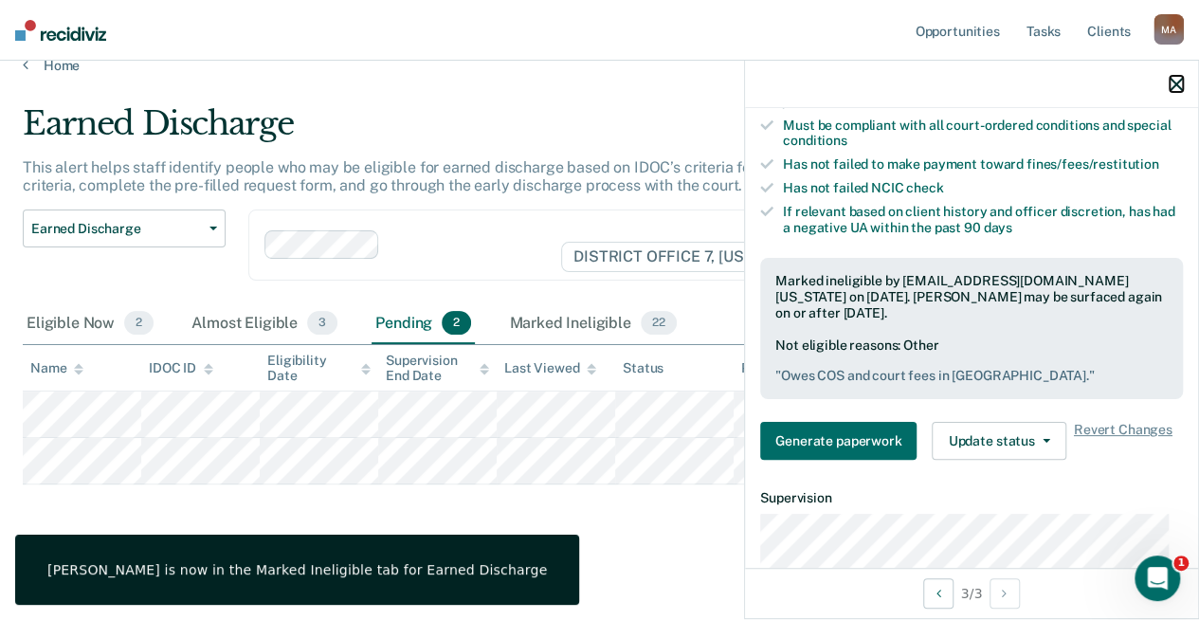
click at [1174, 79] on icon "button" at bounding box center [1176, 84] width 13 height 13
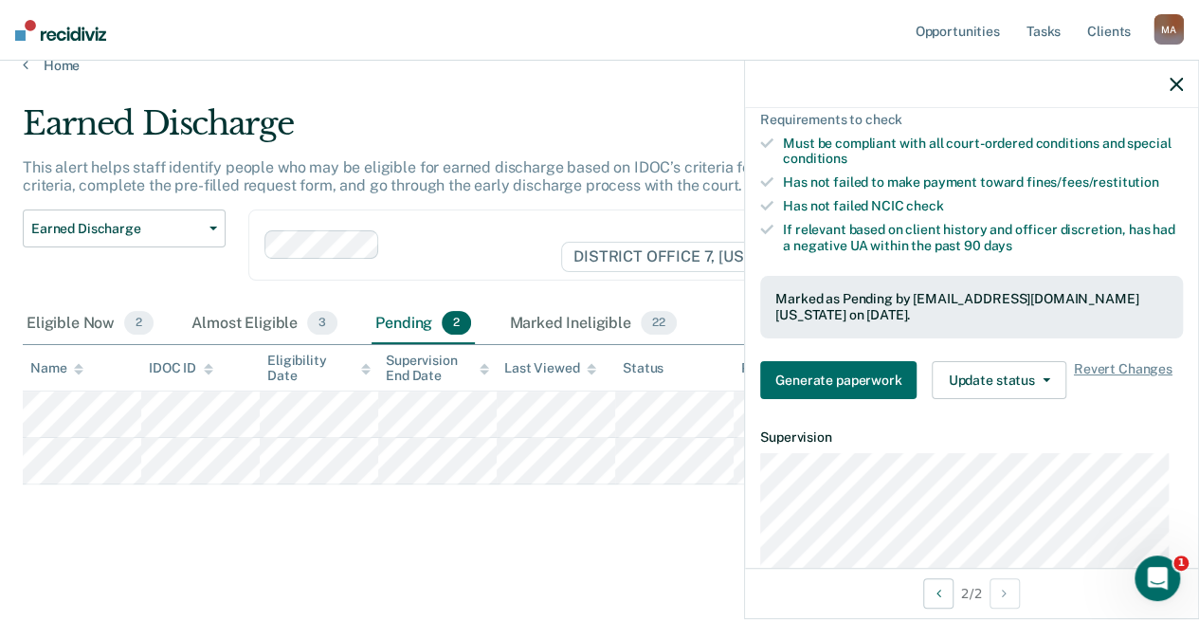
scroll to position [474, 0]
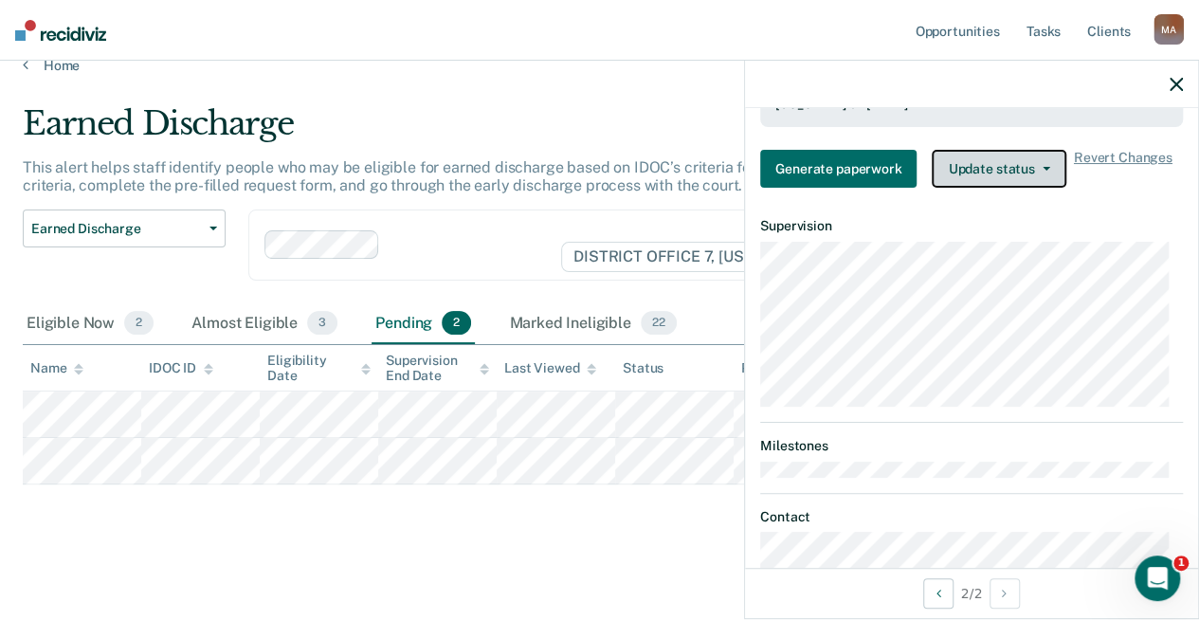
click at [1004, 180] on button "Update status" at bounding box center [999, 169] width 134 height 38
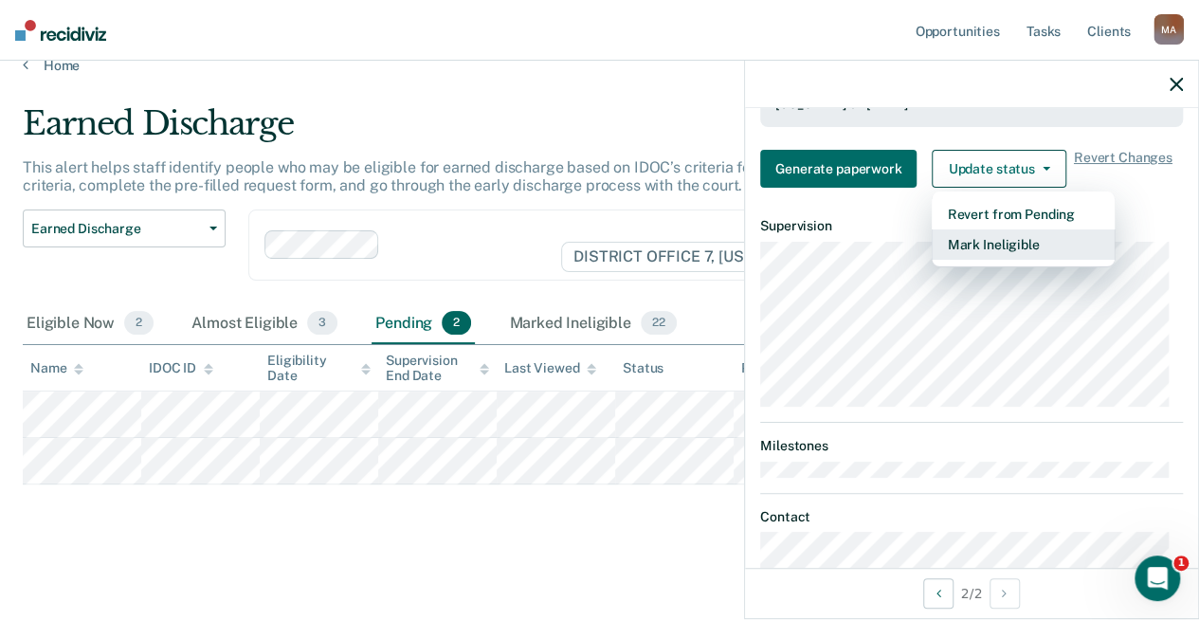
click at [984, 254] on button "Mark Ineligible" at bounding box center [1023, 244] width 183 height 30
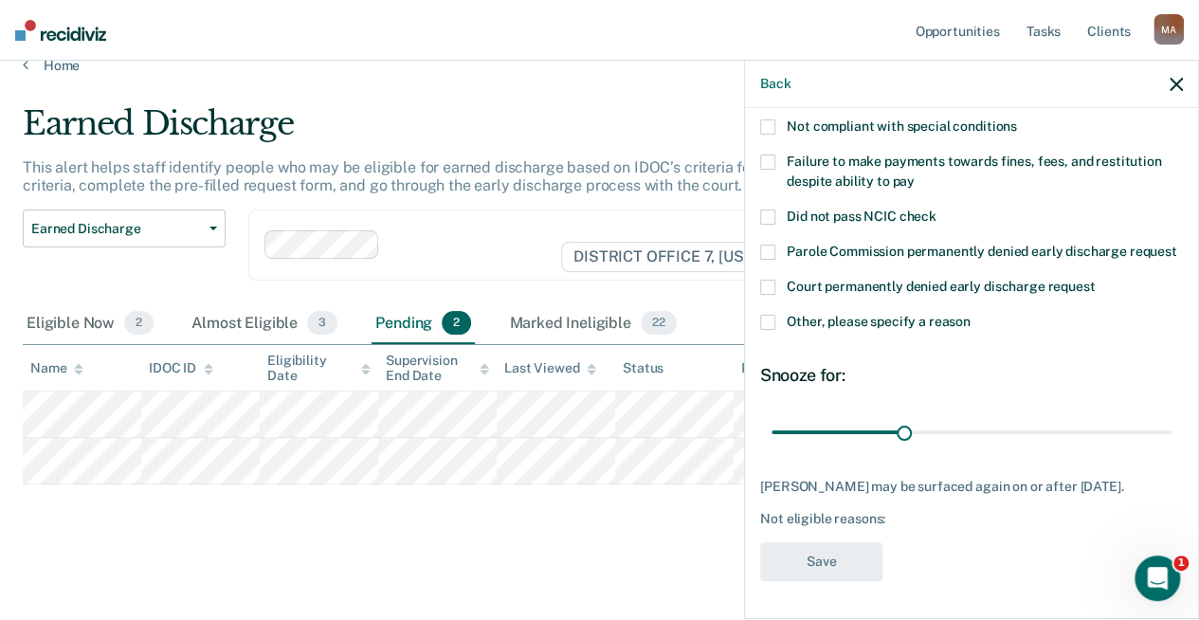
click at [774, 319] on span at bounding box center [767, 322] width 15 height 15
click at [971, 315] on input "Other, please specify a reason" at bounding box center [971, 315] width 0 height 0
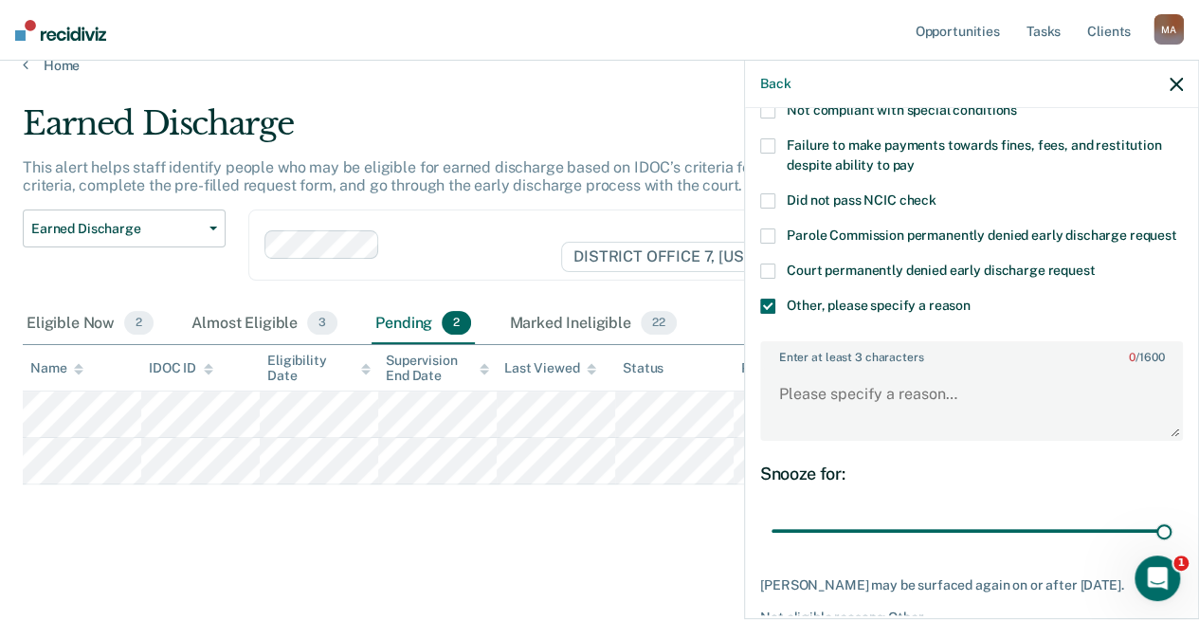
drag, startPoint x: 902, startPoint y: 547, endPoint x: 1055, endPoint y: 454, distance: 179.5
type input "90"
click at [1171, 527] on input "range" at bounding box center [972, 530] width 400 height 33
click at [891, 416] on textarea "Enter at least 3 characters 0 / 1600" at bounding box center [971, 403] width 419 height 70
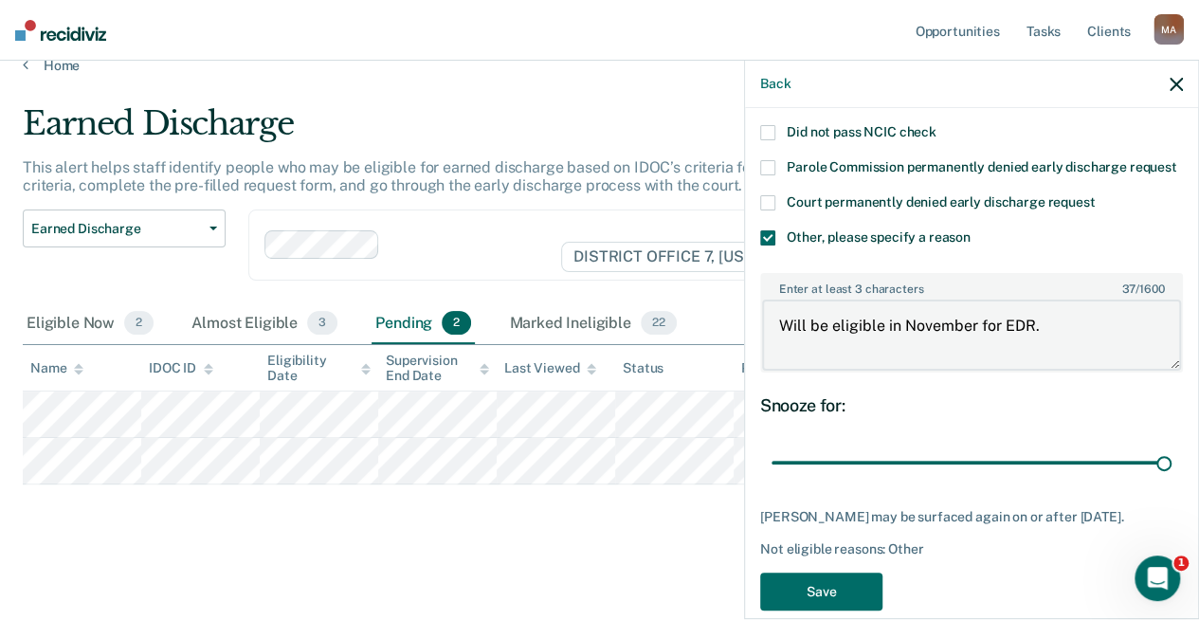
scroll to position [245, 0]
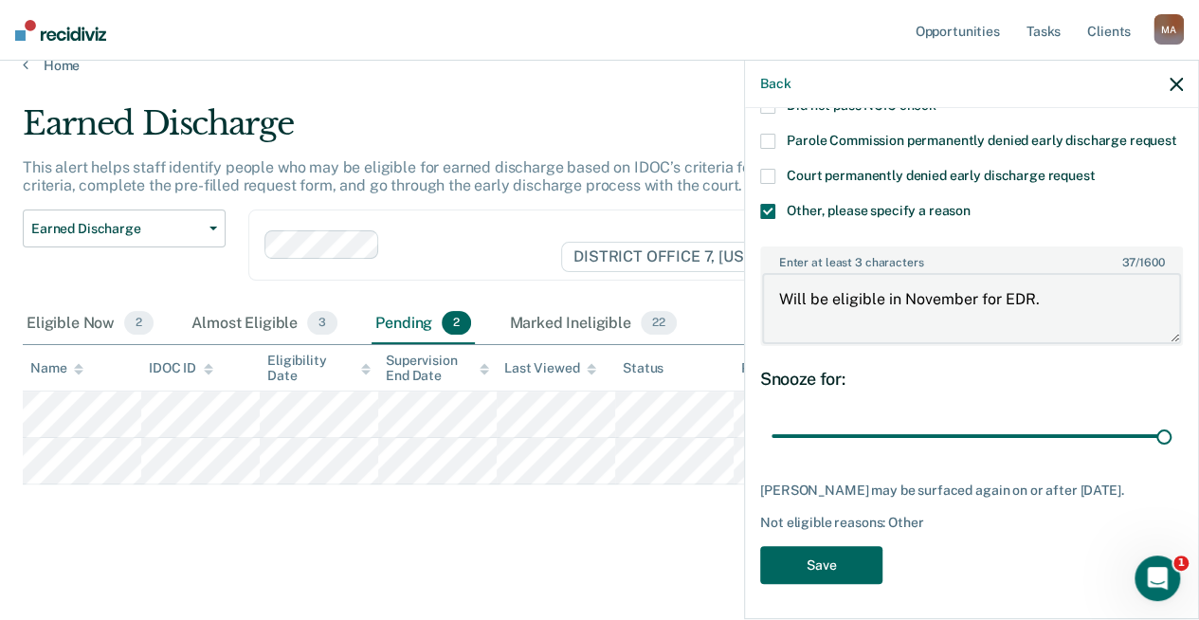
type textarea "Will be eligible in November for EDR."
click at [850, 585] on button "Save" at bounding box center [821, 565] width 122 height 39
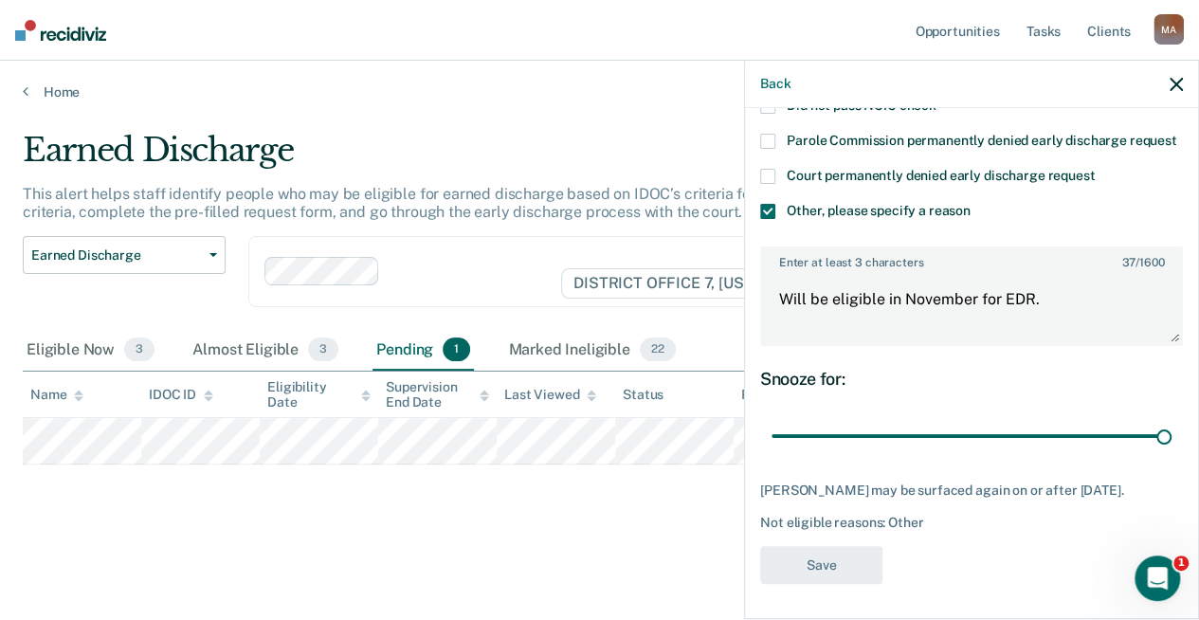
scroll to position [0, 0]
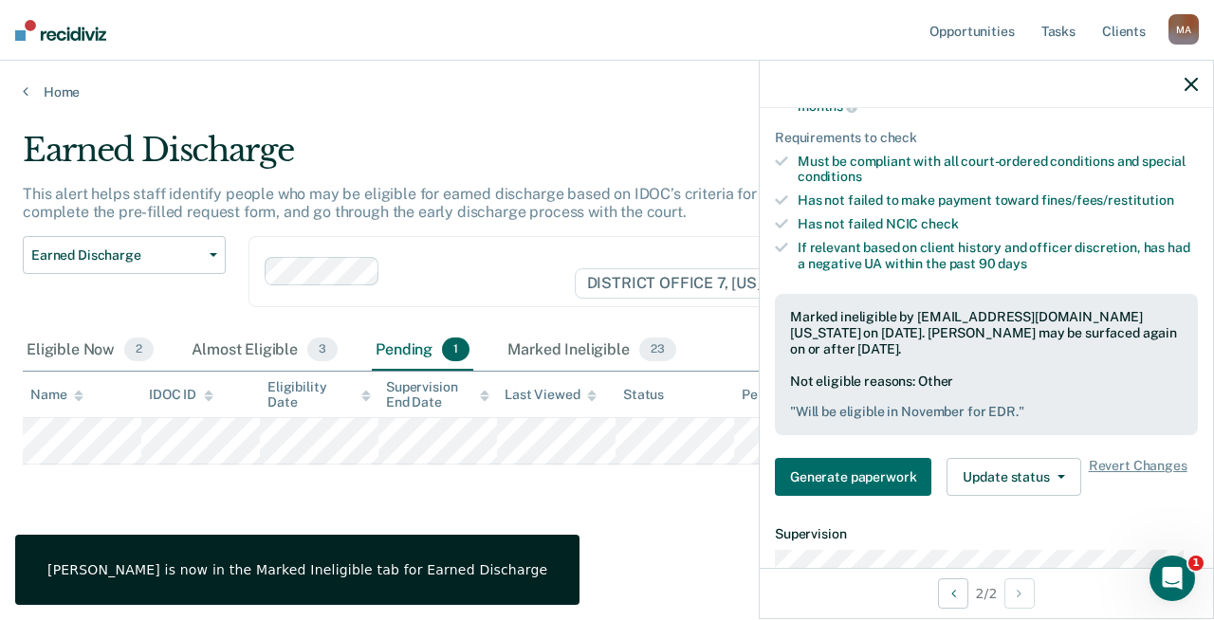
click at [1179, 87] on div at bounding box center [985, 84] width 453 height 47
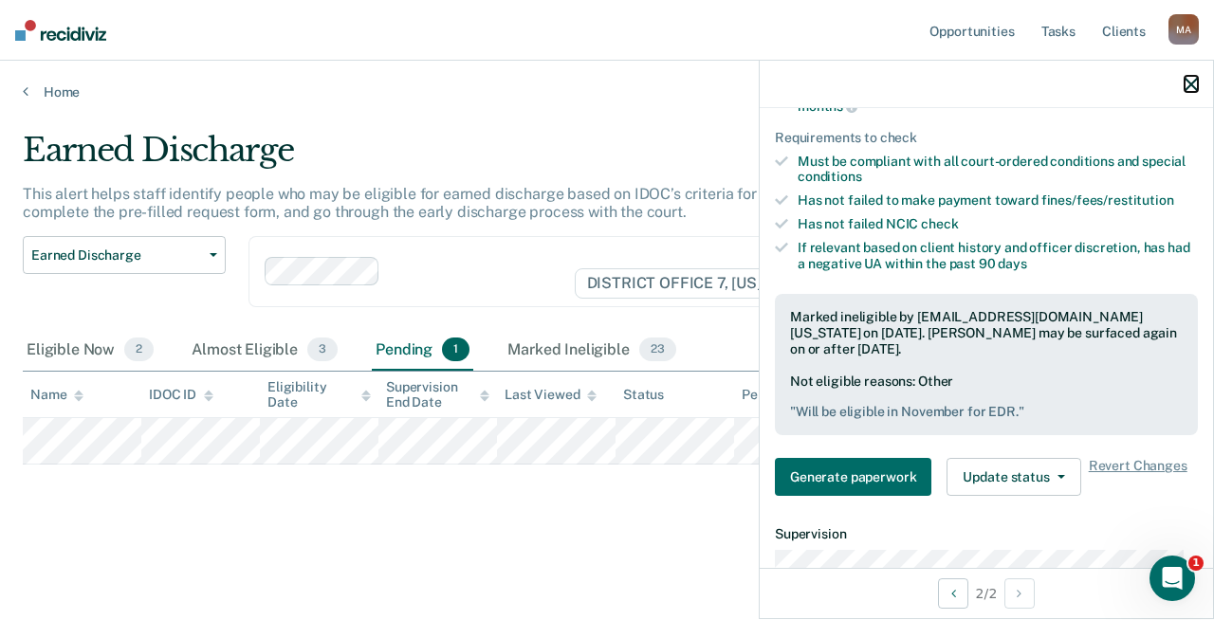
click at [1195, 88] on icon "button" at bounding box center [1190, 84] width 13 height 13
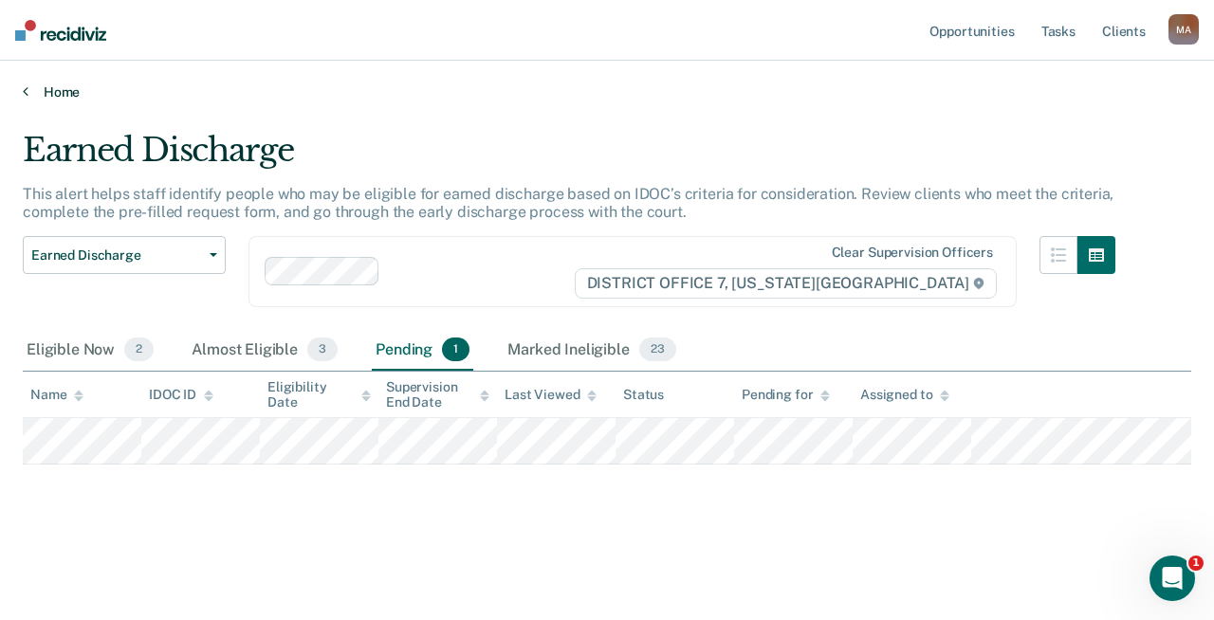
click at [57, 93] on link "Home" at bounding box center [607, 91] width 1168 height 17
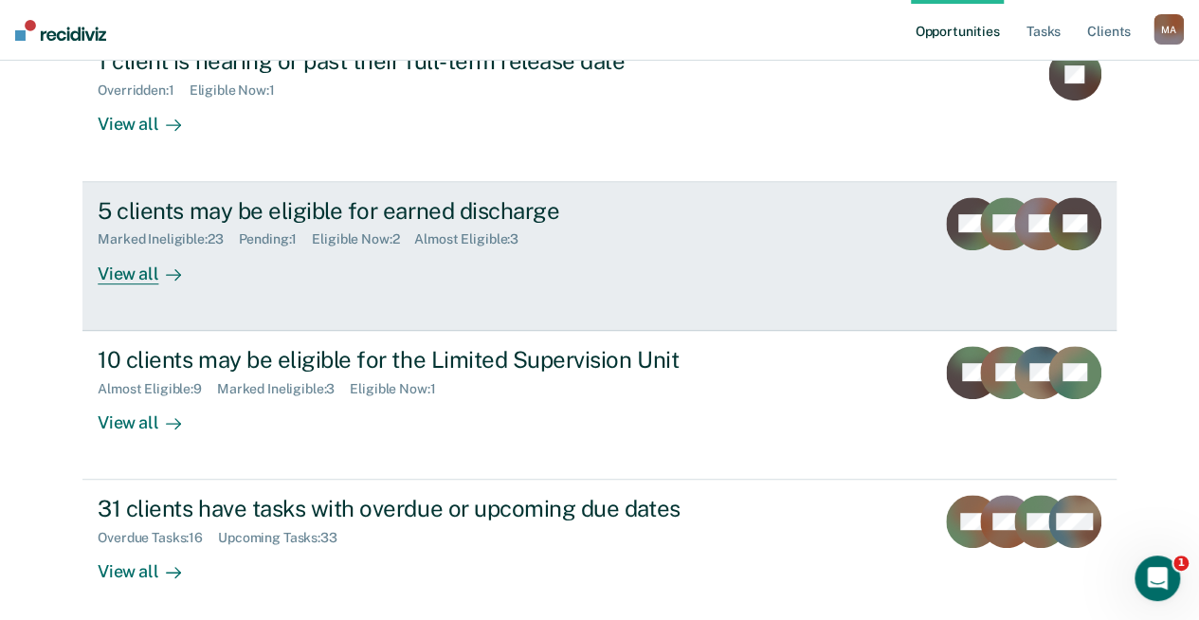
scroll to position [358, 0]
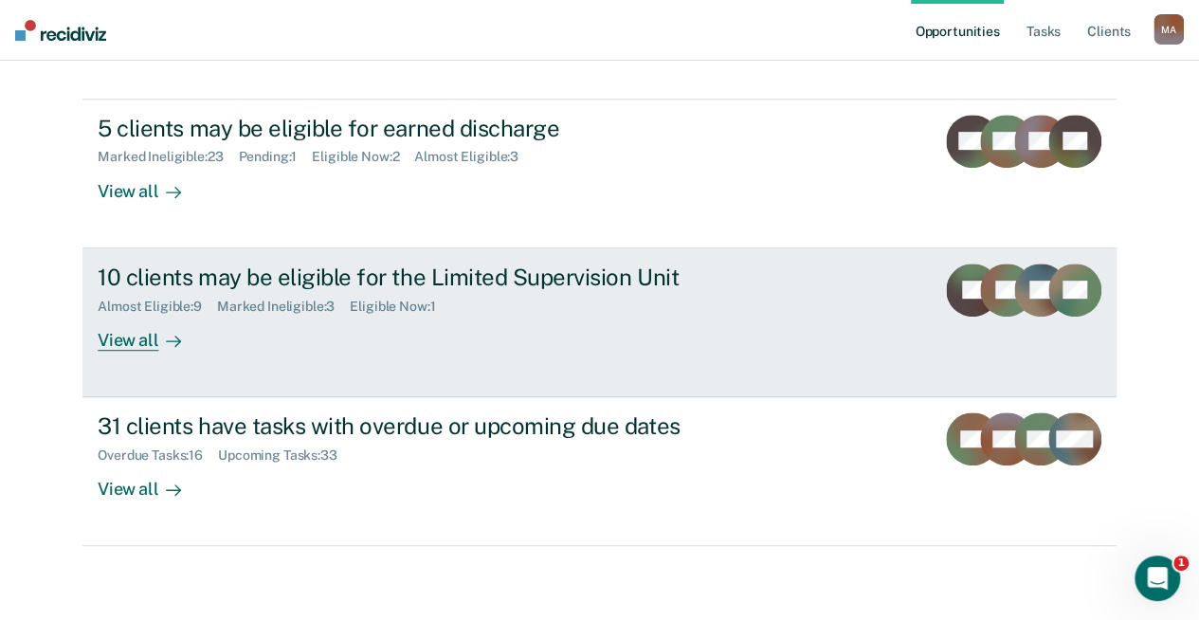
click at [158, 334] on div at bounding box center [169, 340] width 23 height 22
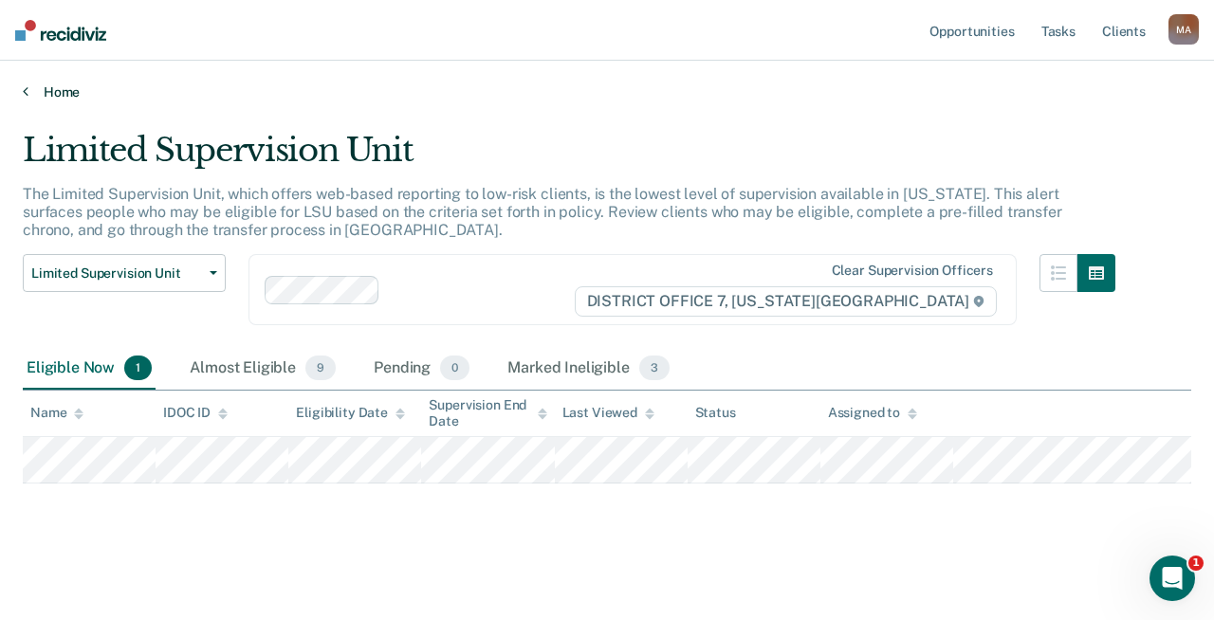
click at [66, 89] on link "Home" at bounding box center [607, 91] width 1168 height 17
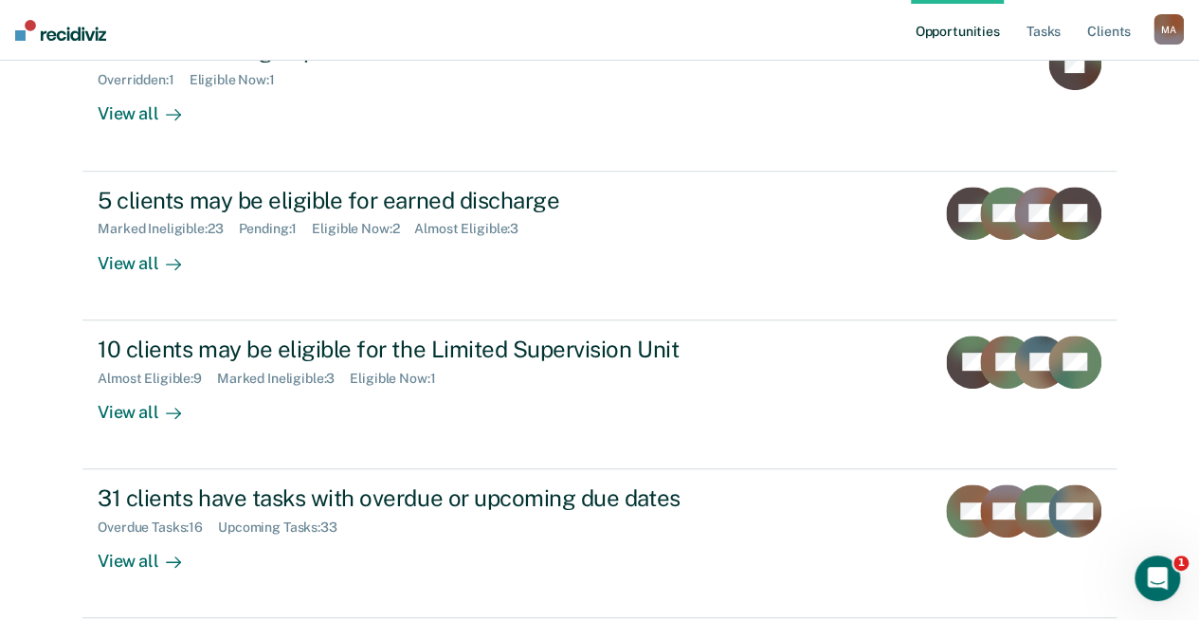
scroll to position [358, 0]
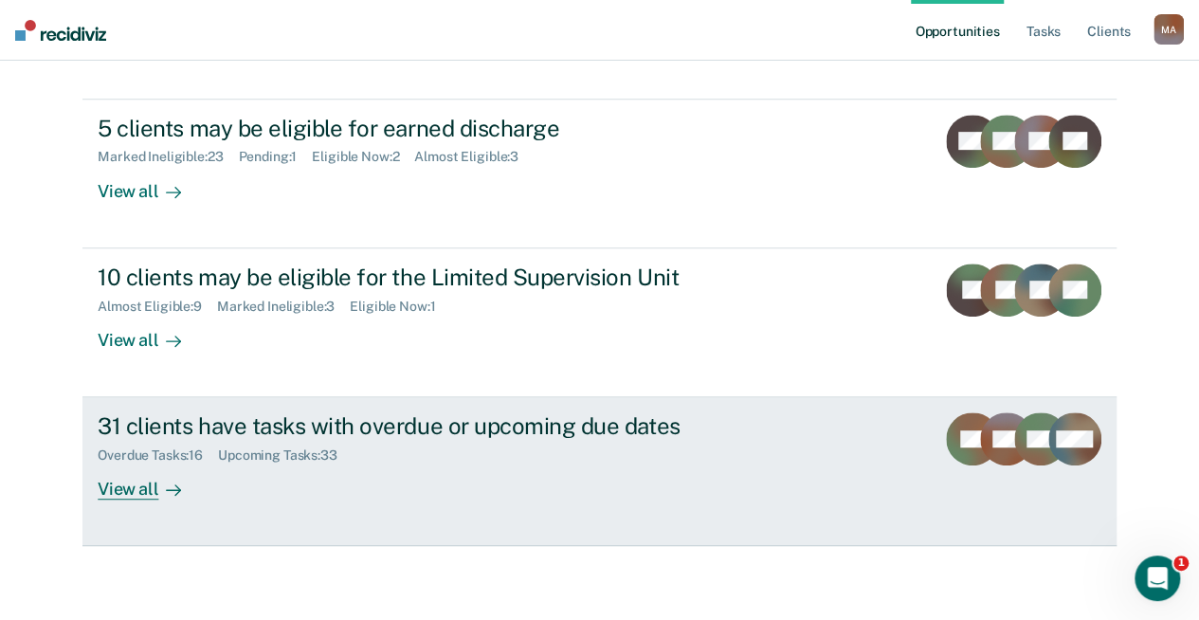
click at [148, 483] on div "View all" at bounding box center [151, 482] width 106 height 37
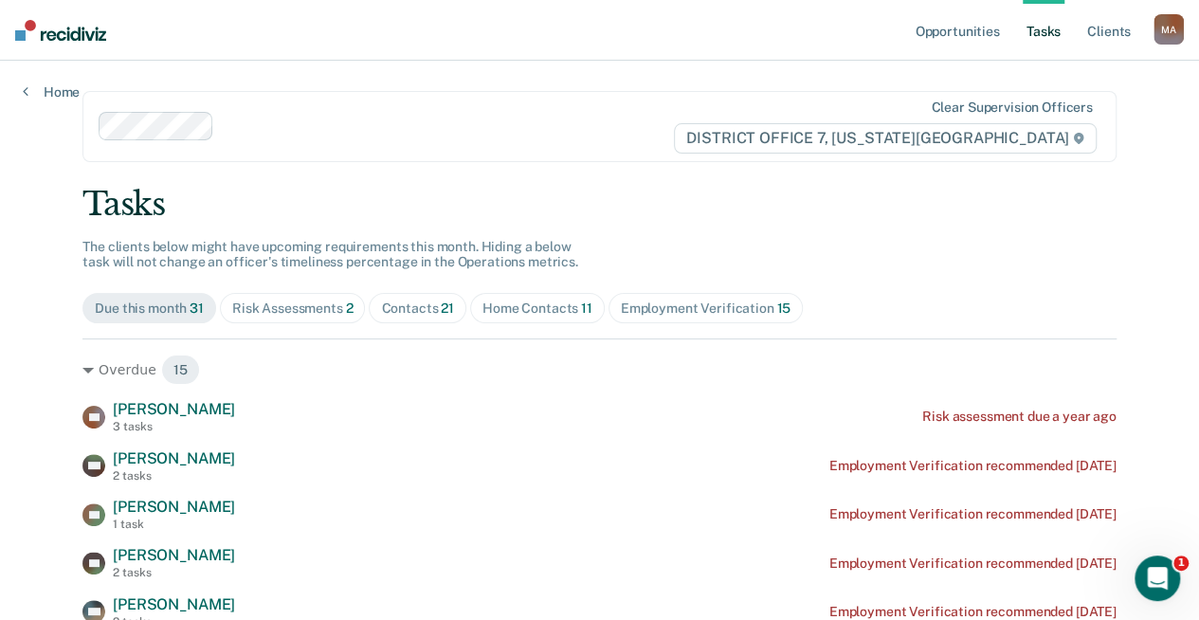
click at [270, 299] on span "Risk Assessments 2" at bounding box center [293, 308] width 146 height 30
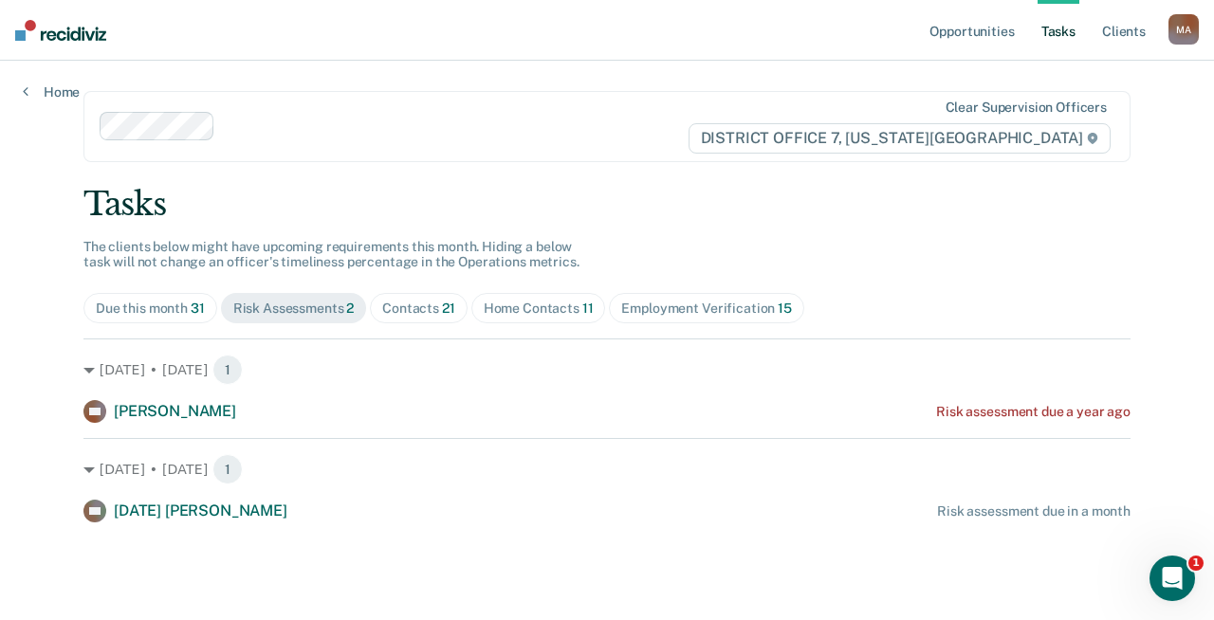
click at [175, 304] on div "Due this month 31" at bounding box center [150, 309] width 109 height 16
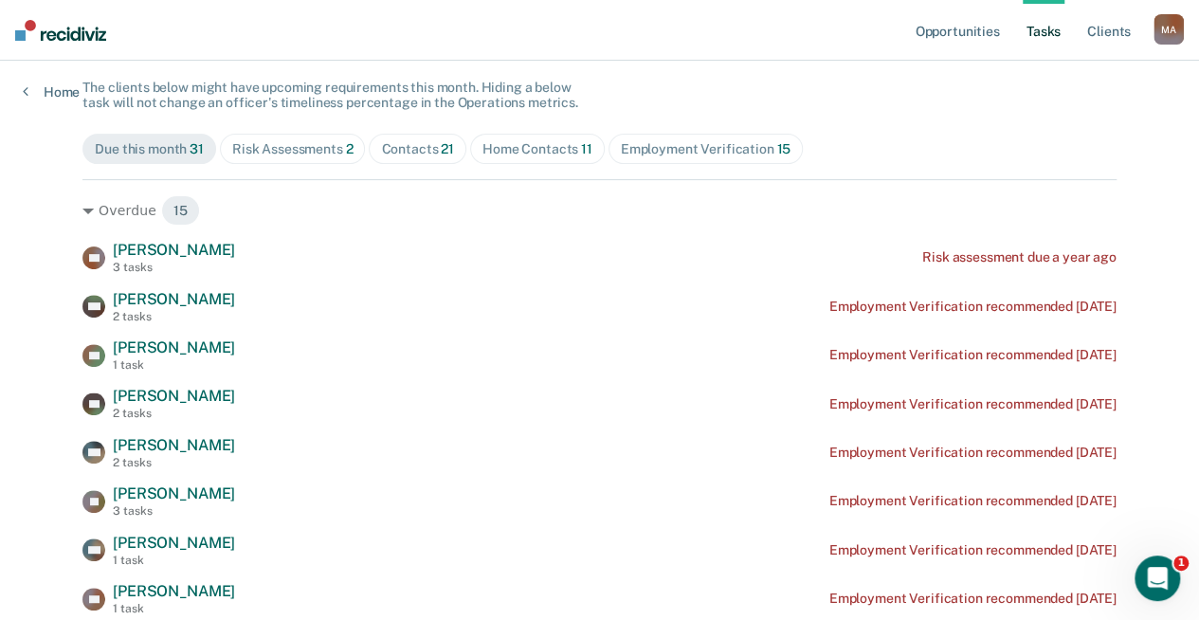
scroll to position [190, 0]
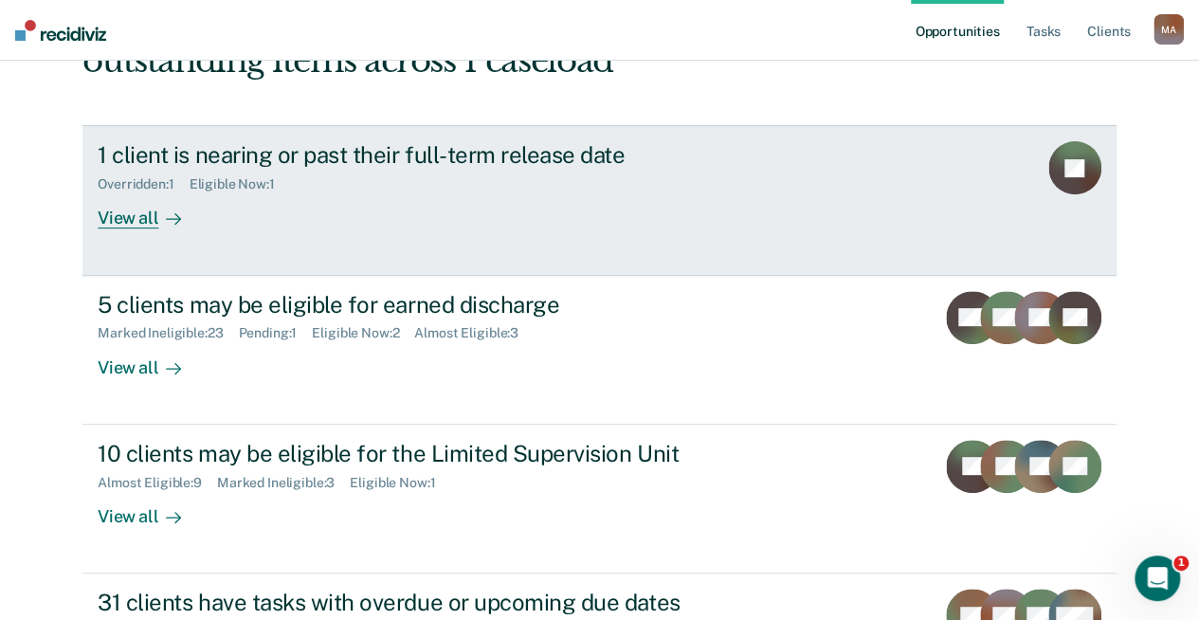
scroll to position [190, 0]
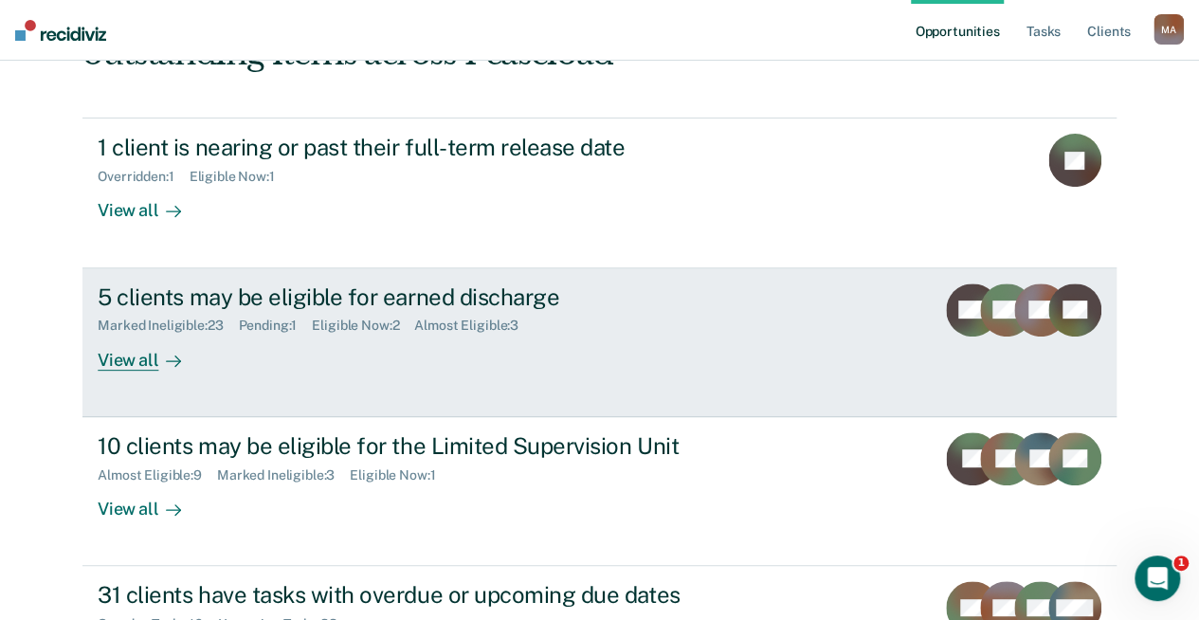
click at [134, 363] on div "View all" at bounding box center [151, 352] width 106 height 37
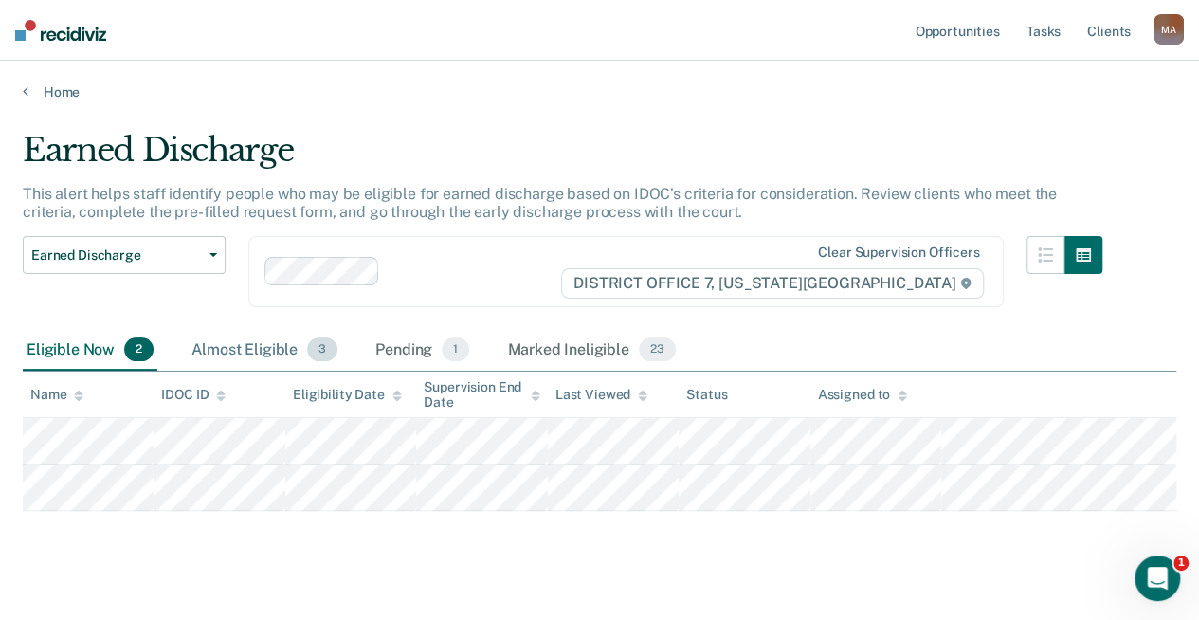
click at [248, 347] on div "Almost Eligible 3" at bounding box center [265, 351] width 154 height 42
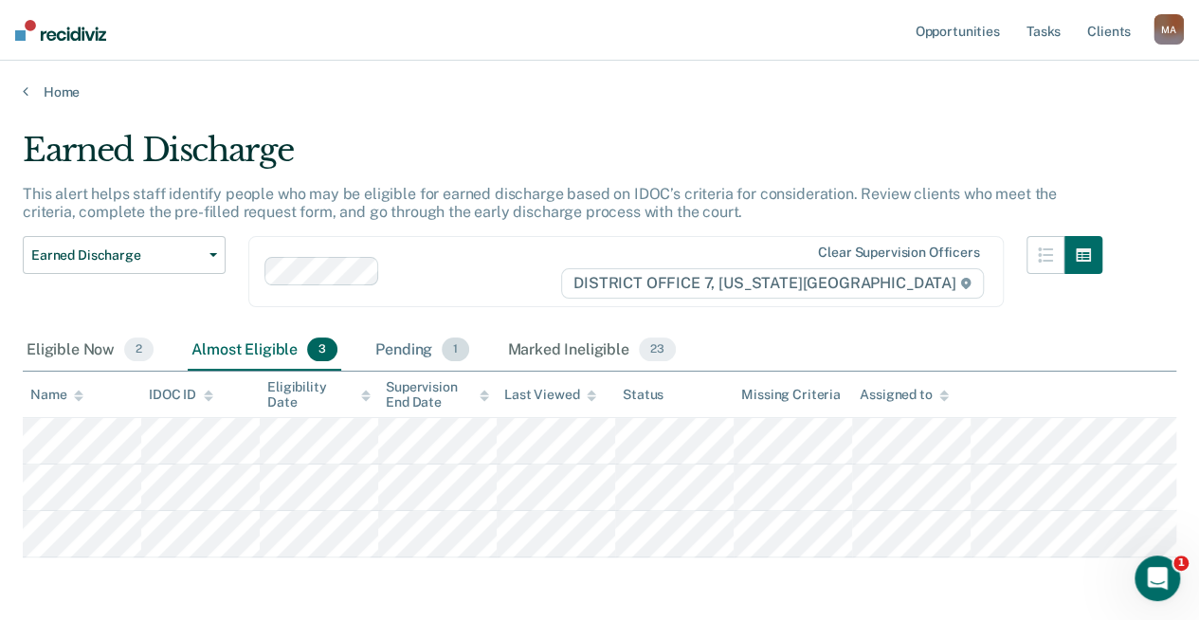
click at [397, 345] on div "Pending 1" at bounding box center [422, 351] width 101 height 42
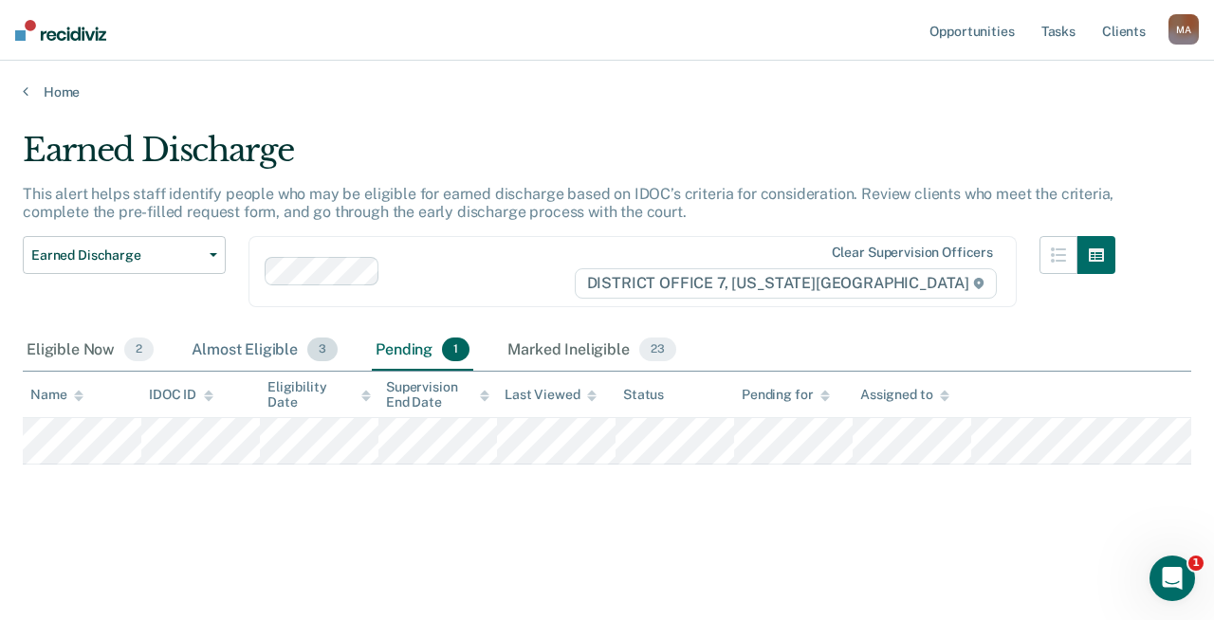
click at [224, 352] on div "Almost Eligible 3" at bounding box center [265, 351] width 154 height 42
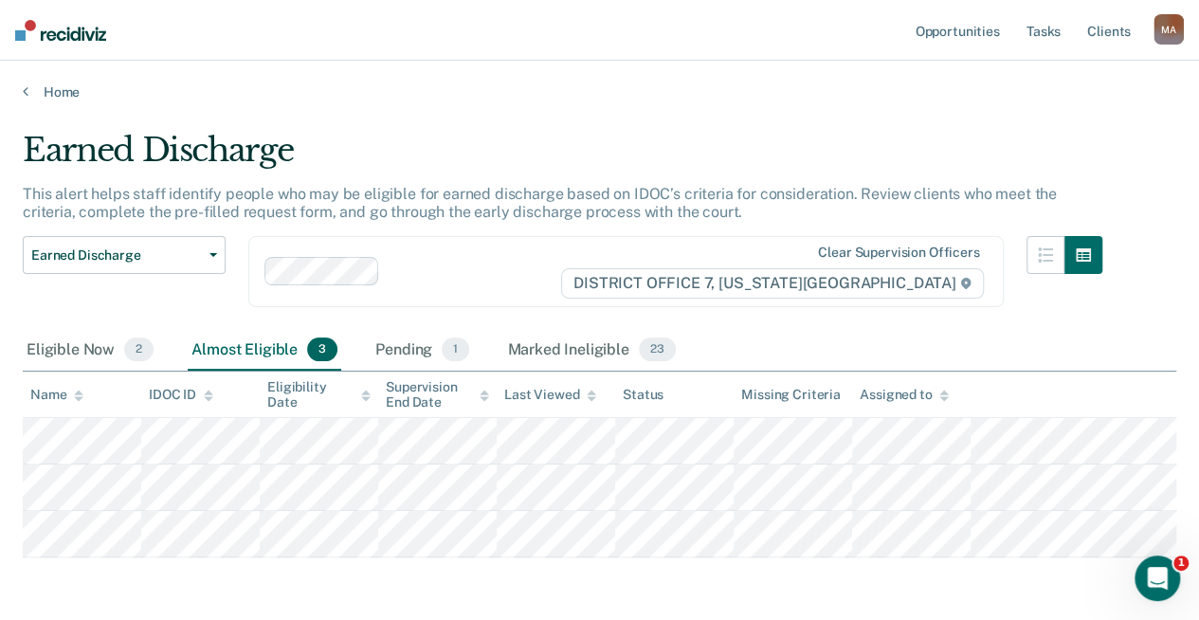
drag, startPoint x: 544, startPoint y: 350, endPoint x: 487, endPoint y: 371, distance: 60.6
click at [544, 351] on div "Marked Ineligible 23" at bounding box center [590, 351] width 175 height 42
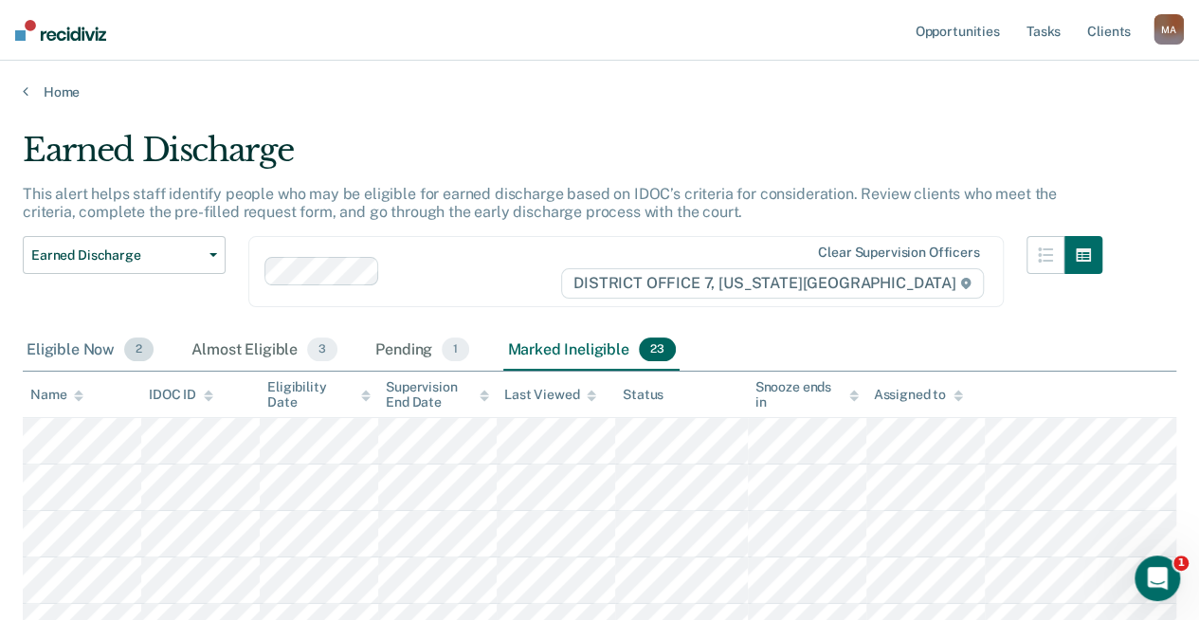
click at [100, 345] on div "Eligible Now 2" at bounding box center [90, 351] width 135 height 42
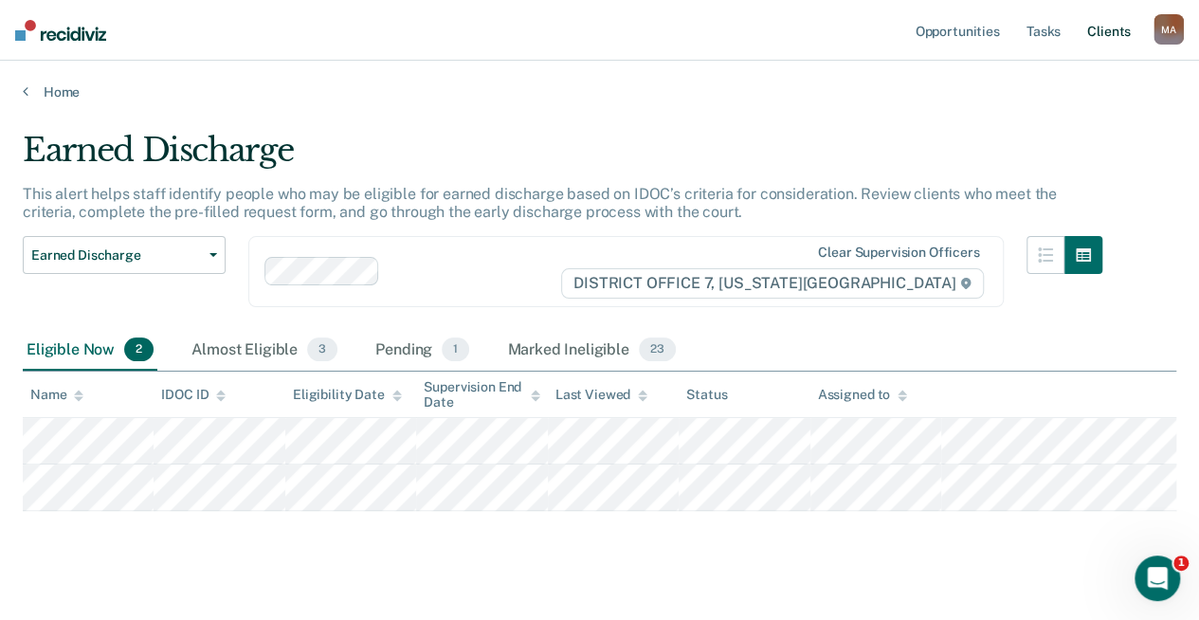
click at [1115, 35] on link "Client s" at bounding box center [1109, 30] width 51 height 61
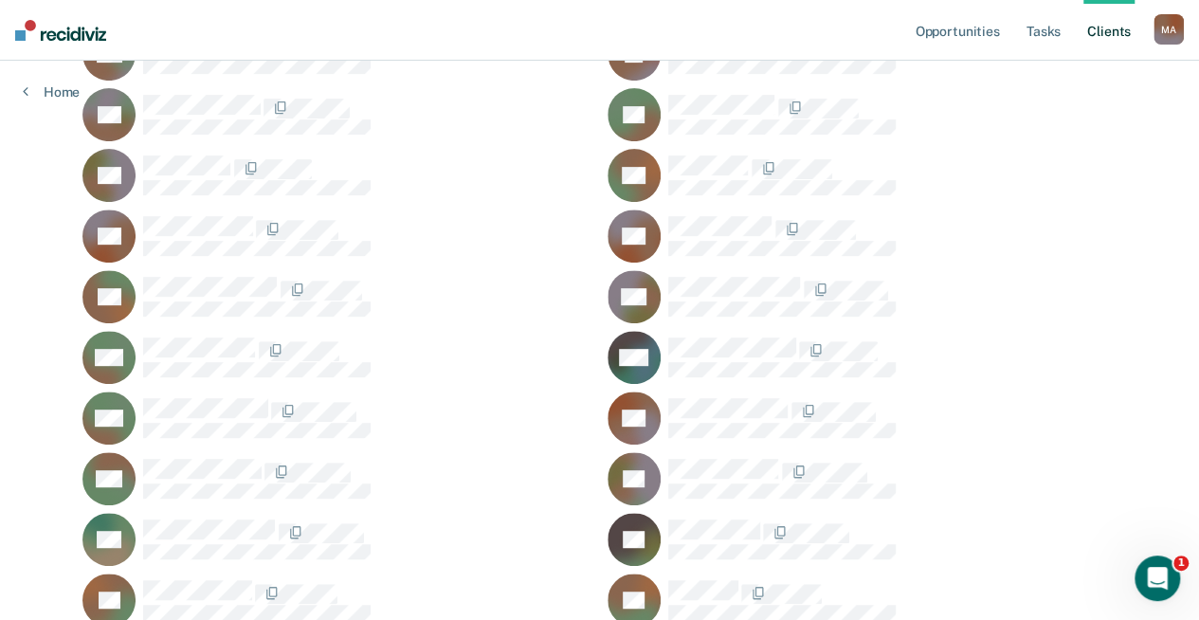
scroll to position [379, 0]
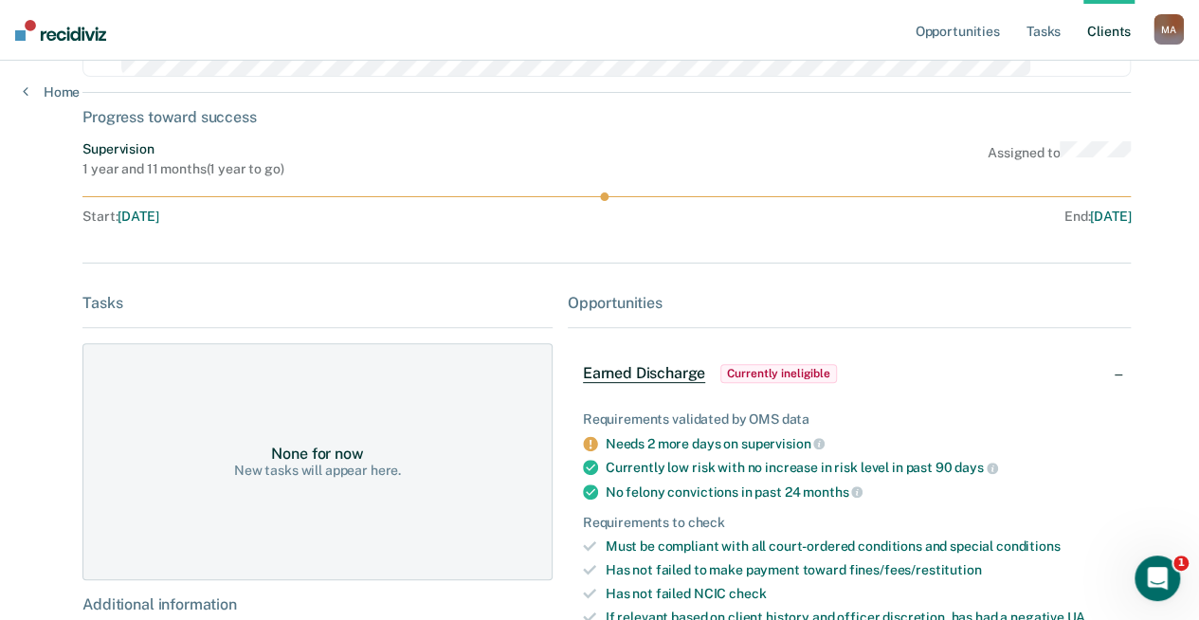
scroll to position [190, 0]
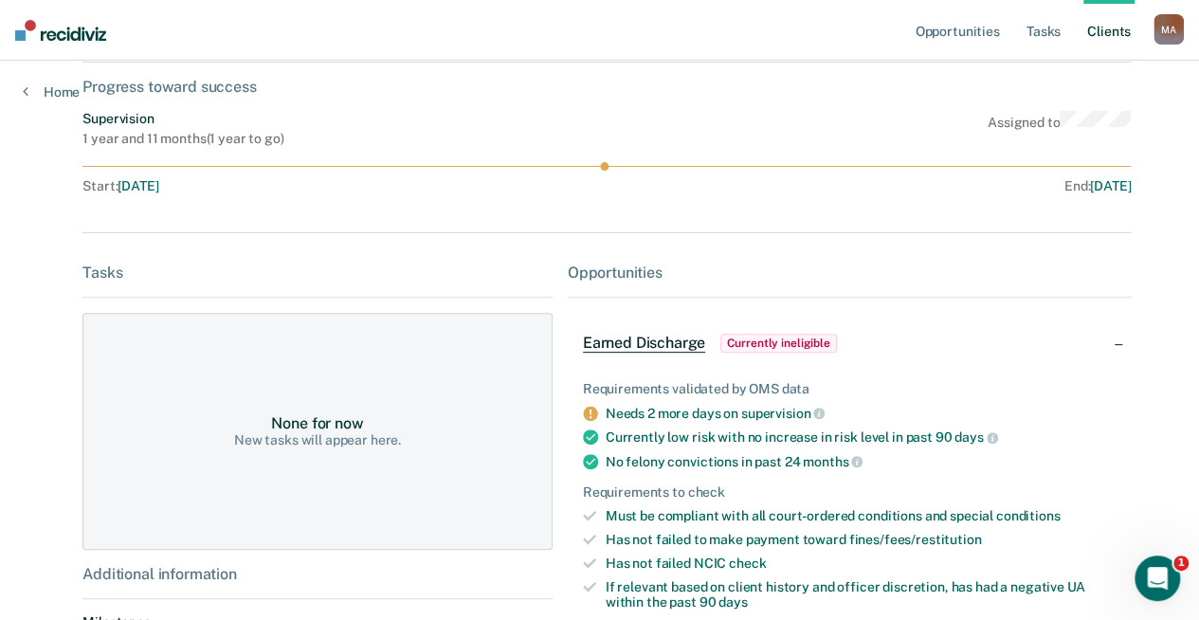
click at [799, 341] on span "Currently ineligible" at bounding box center [779, 343] width 117 height 19
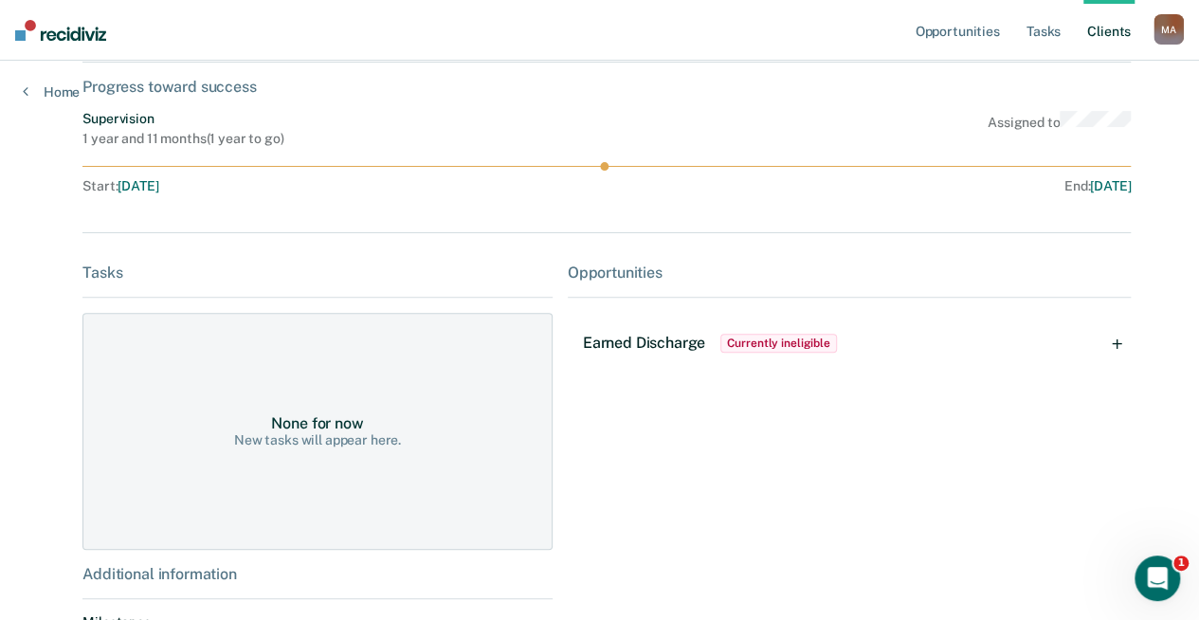
click at [799, 341] on span "Currently ineligible" at bounding box center [779, 343] width 117 height 19
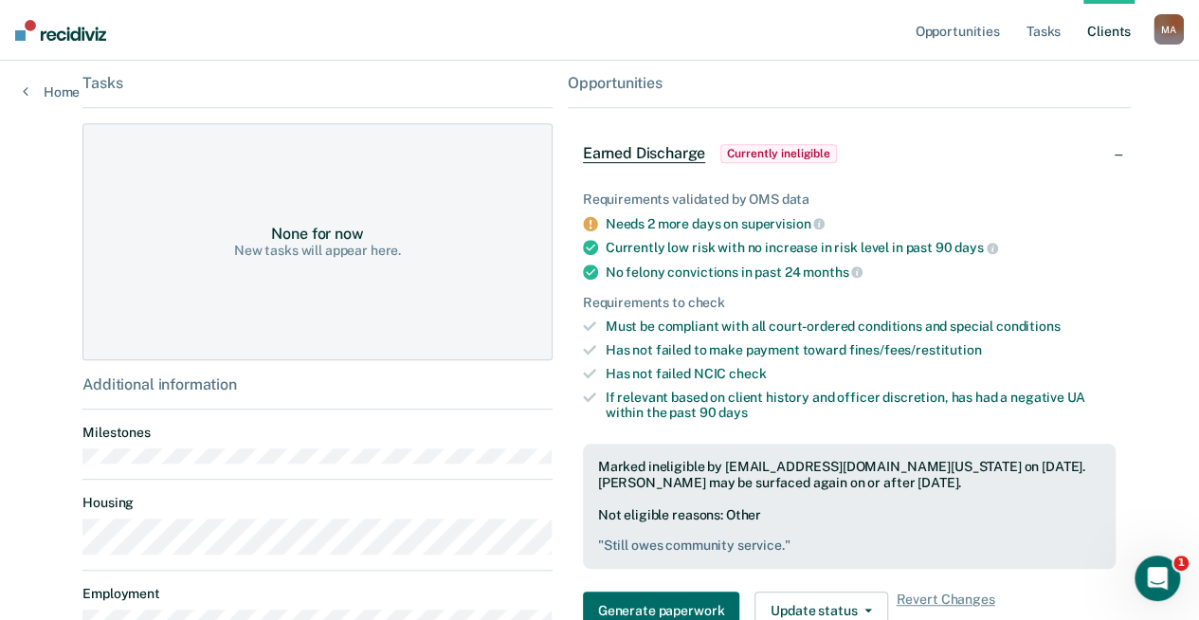
scroll to position [474, 0]
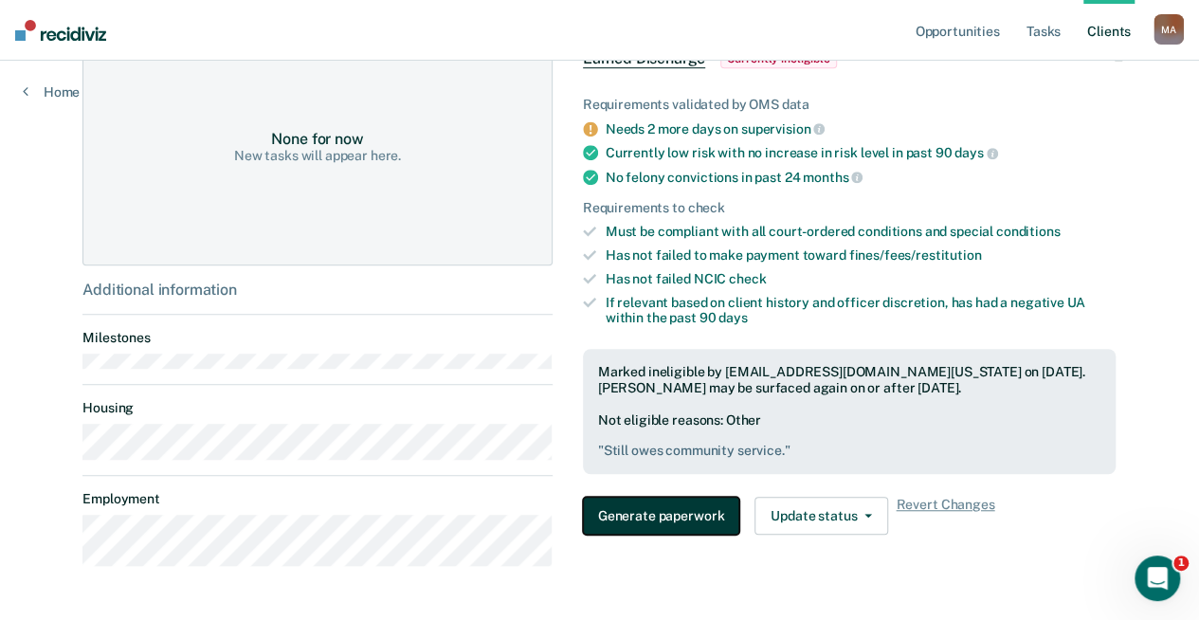
click at [686, 514] on button "Generate paperwork" at bounding box center [661, 516] width 156 height 38
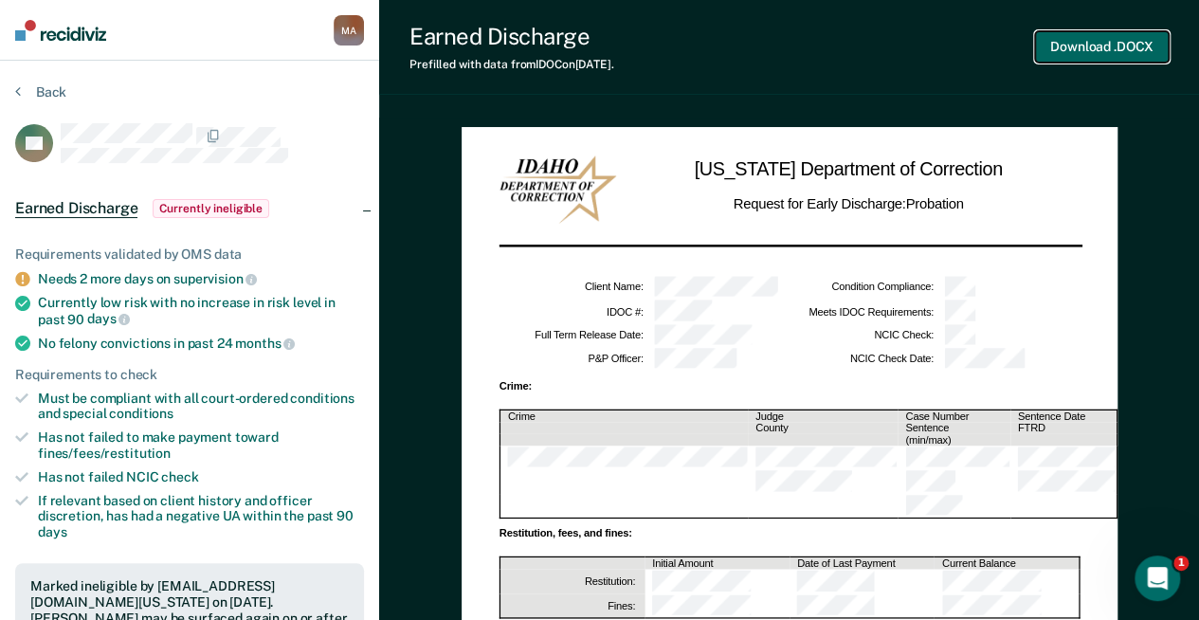
click at [1088, 38] on button "Download .DOCX" at bounding box center [1102, 46] width 134 height 31
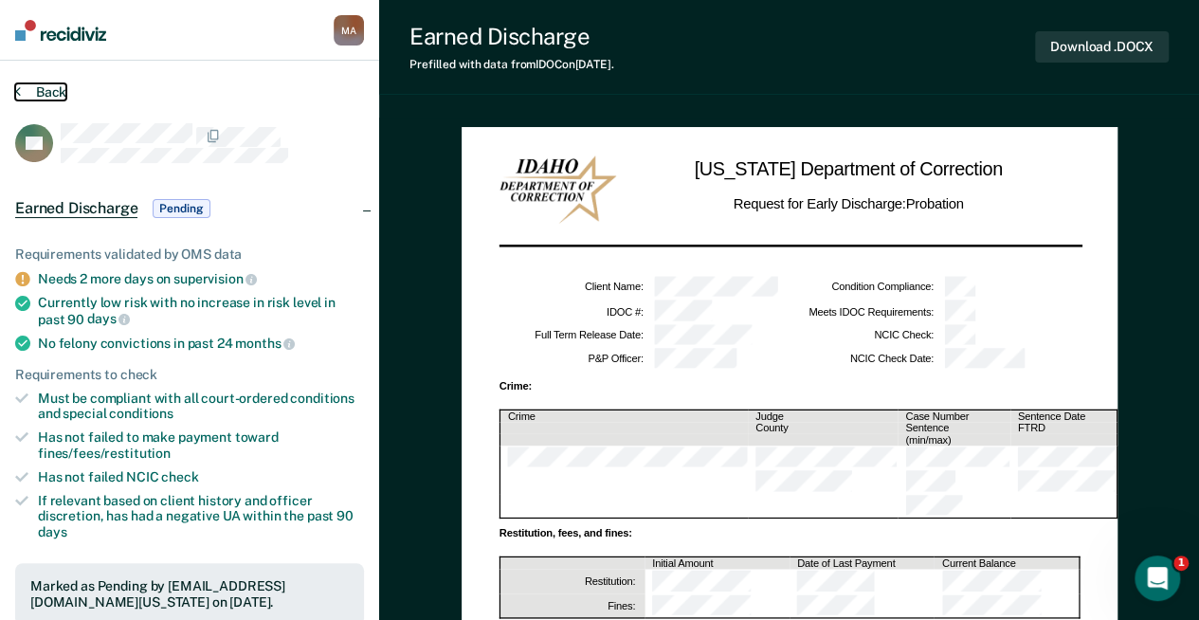
click at [22, 93] on button "Back" at bounding box center [40, 91] width 51 height 17
